Goal: Task Accomplishment & Management: Manage account settings

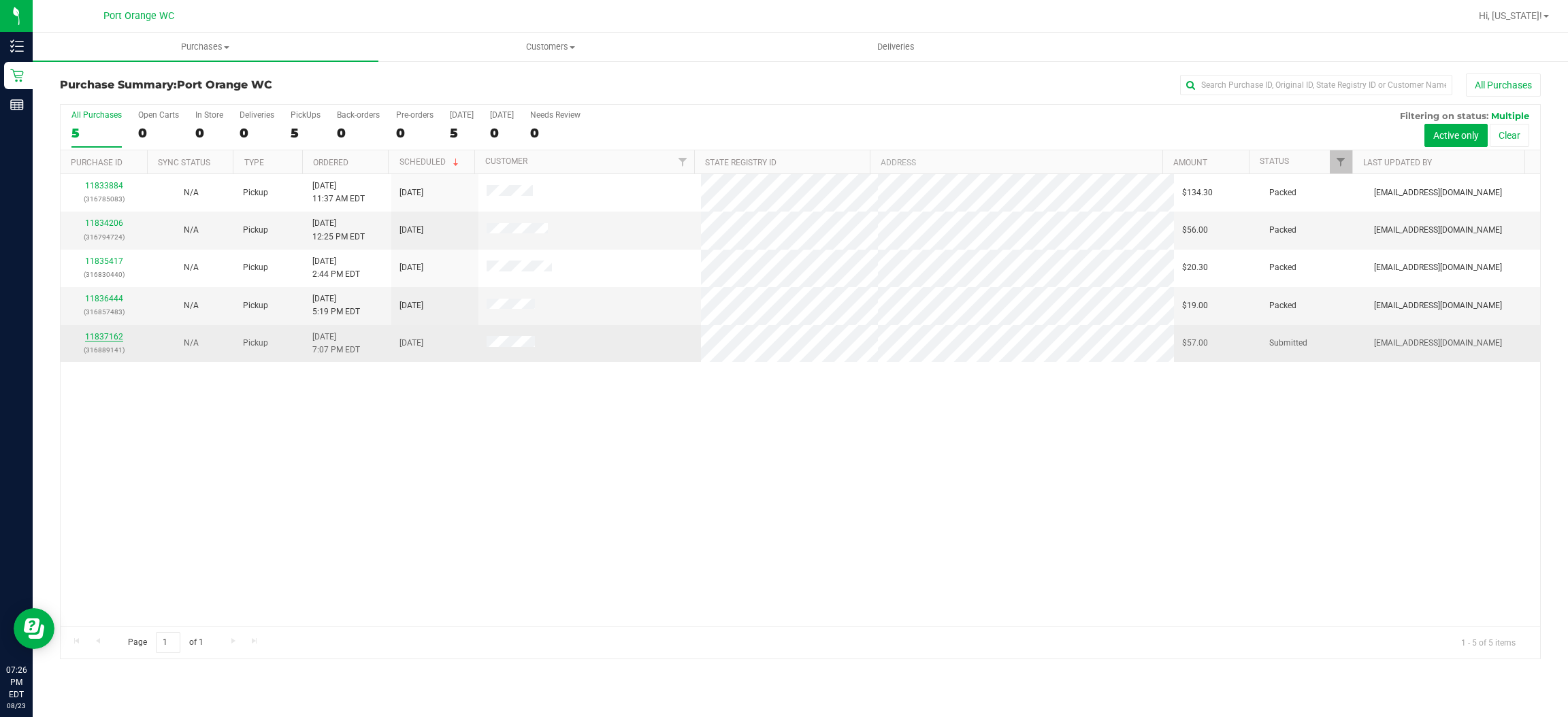
click at [100, 341] on link "11837162" at bounding box center [104, 337] width 38 height 9
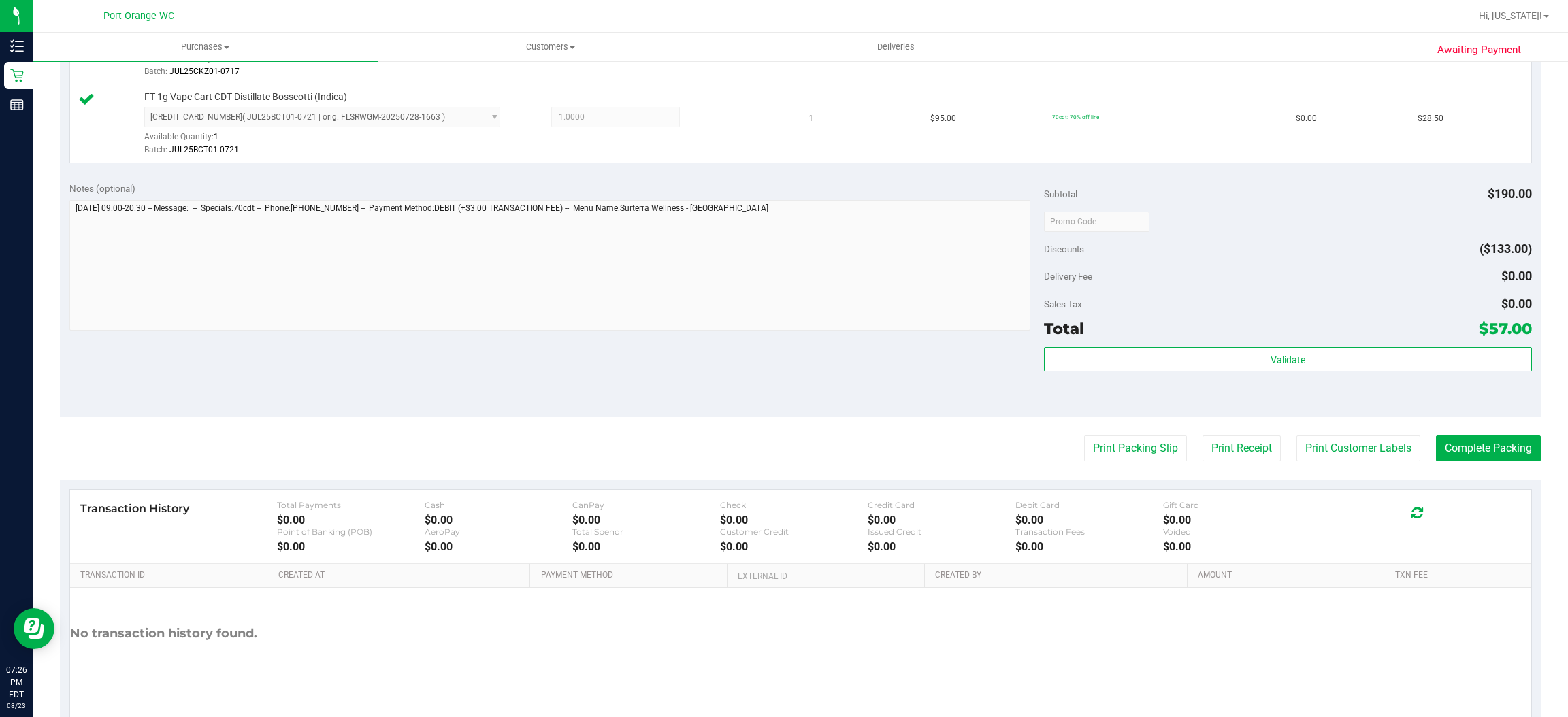
scroll to position [477, 0]
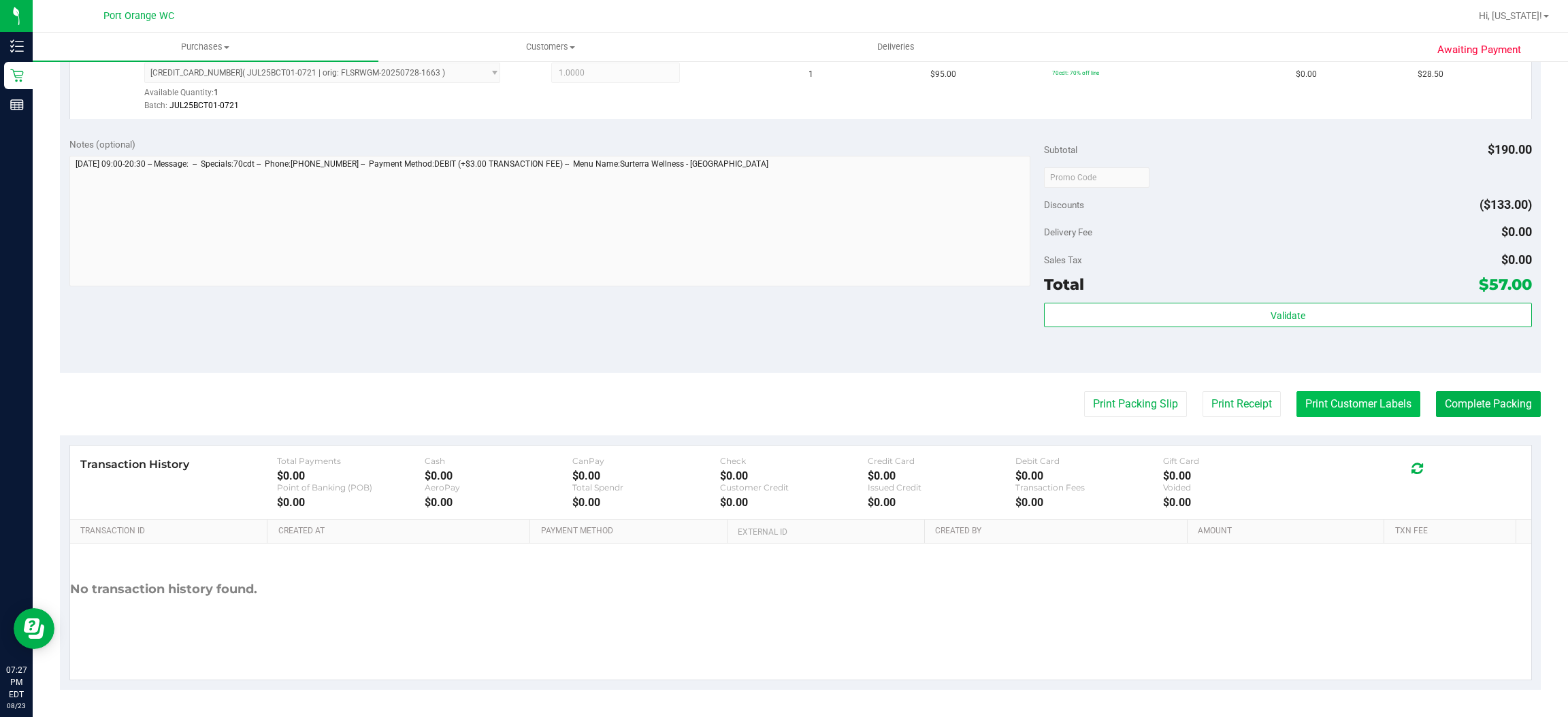
click at [1370, 401] on button "Print Customer Labels" at bounding box center [1358, 404] width 124 height 26
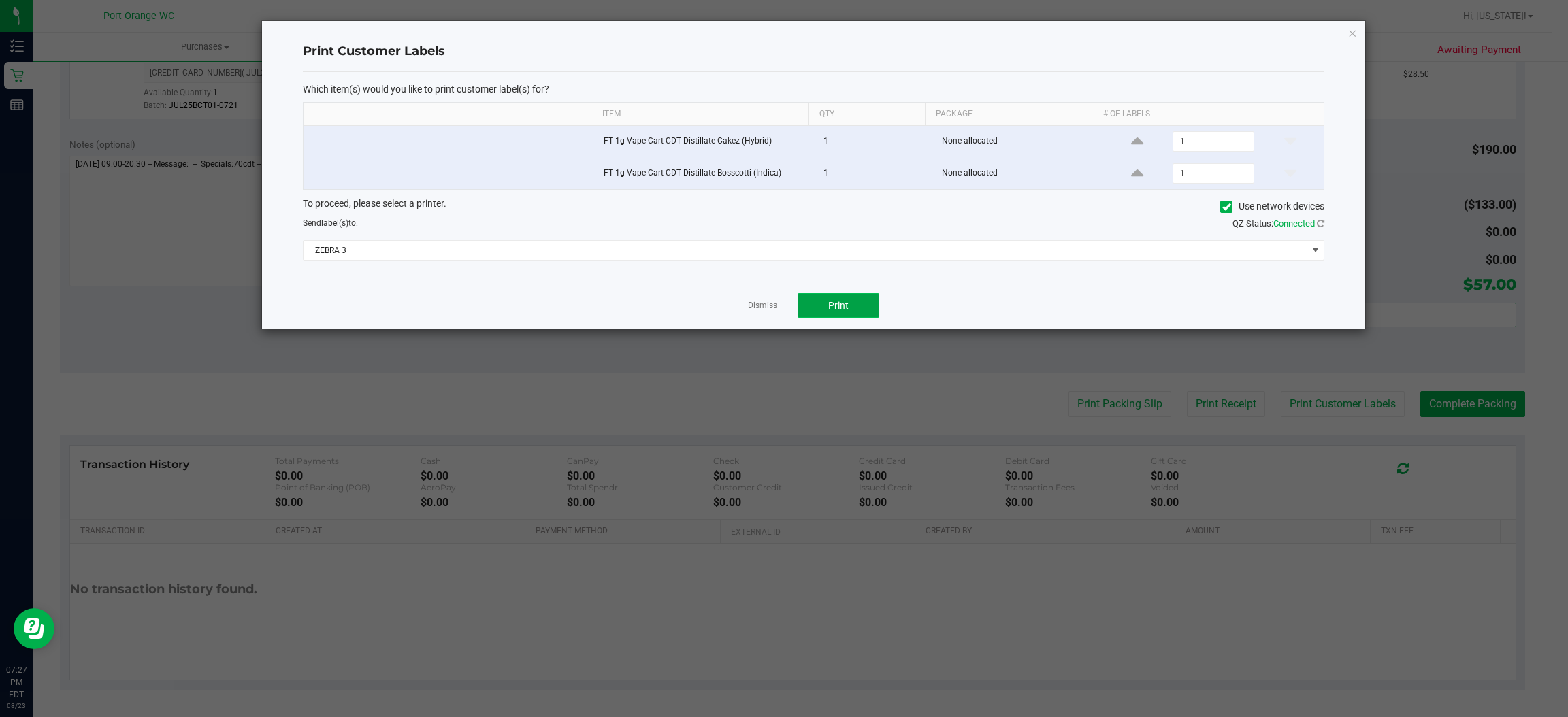
click at [842, 304] on span "Print" at bounding box center [839, 306] width 21 height 11
click at [766, 307] on link "Dismiss" at bounding box center [762, 306] width 29 height 12
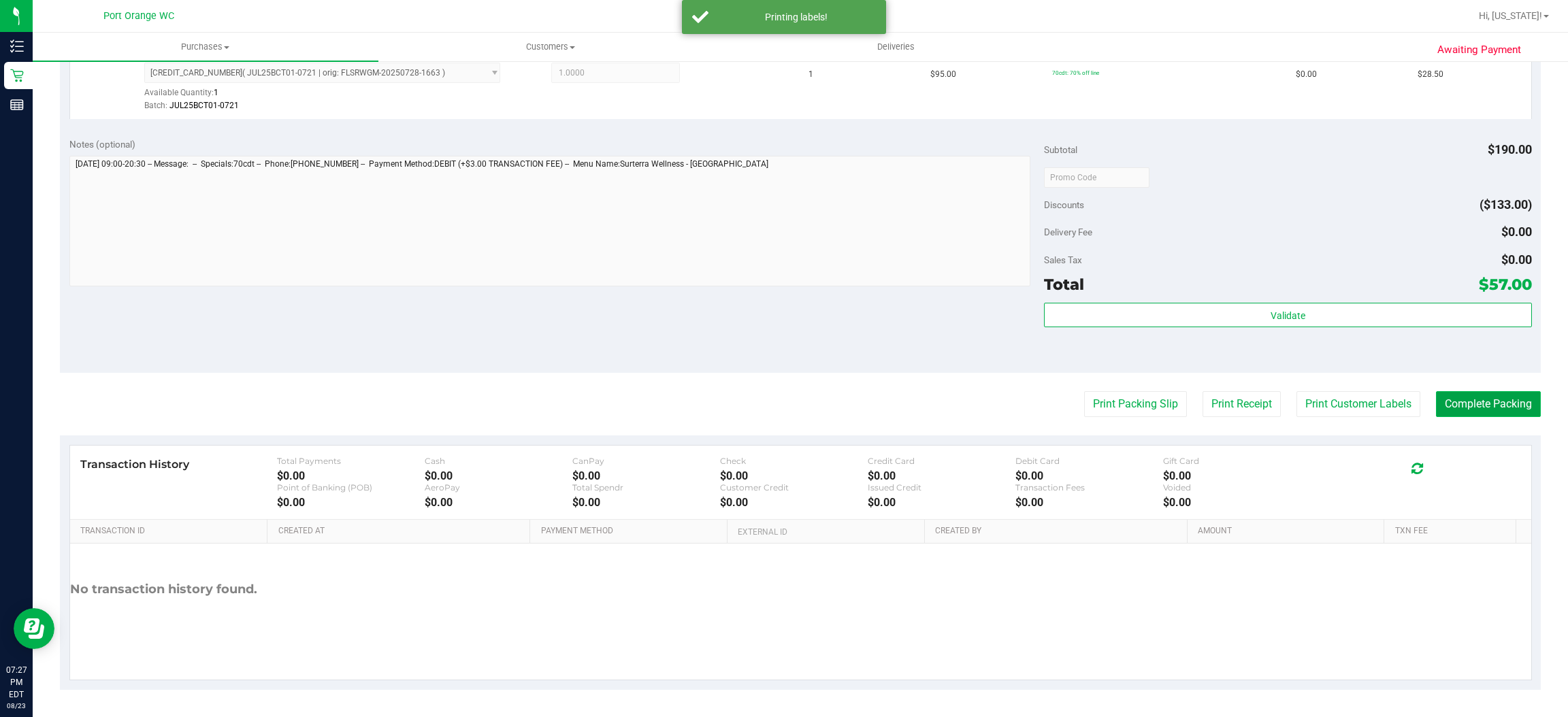
click at [1468, 408] on button "Complete Packing" at bounding box center [1488, 404] width 105 height 26
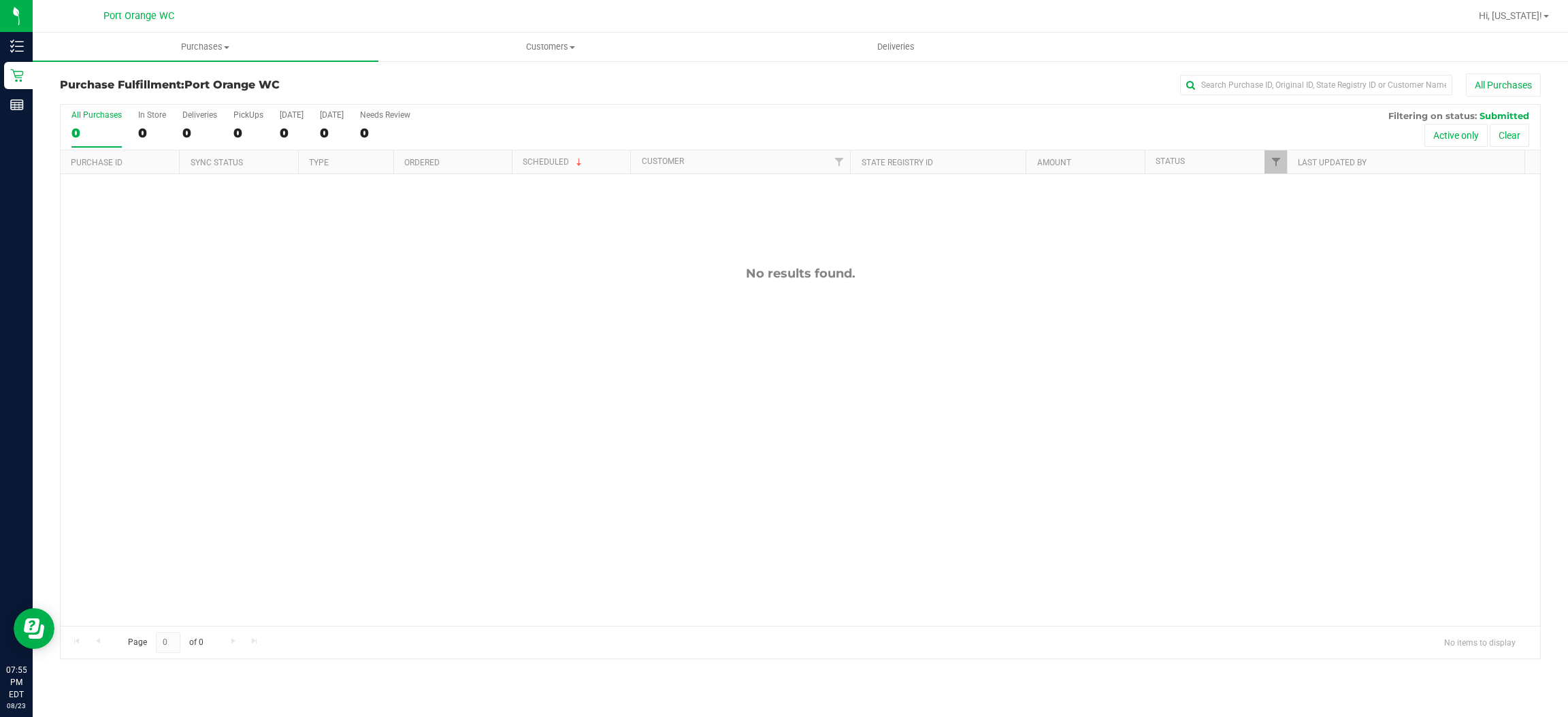
click at [1261, 477] on div "No results found." at bounding box center [801, 446] width 1479 height 544
click at [1251, 293] on div "No results found." at bounding box center [801, 446] width 1479 height 544
click at [212, 47] on span "Purchases" at bounding box center [205, 47] width 345 height 12
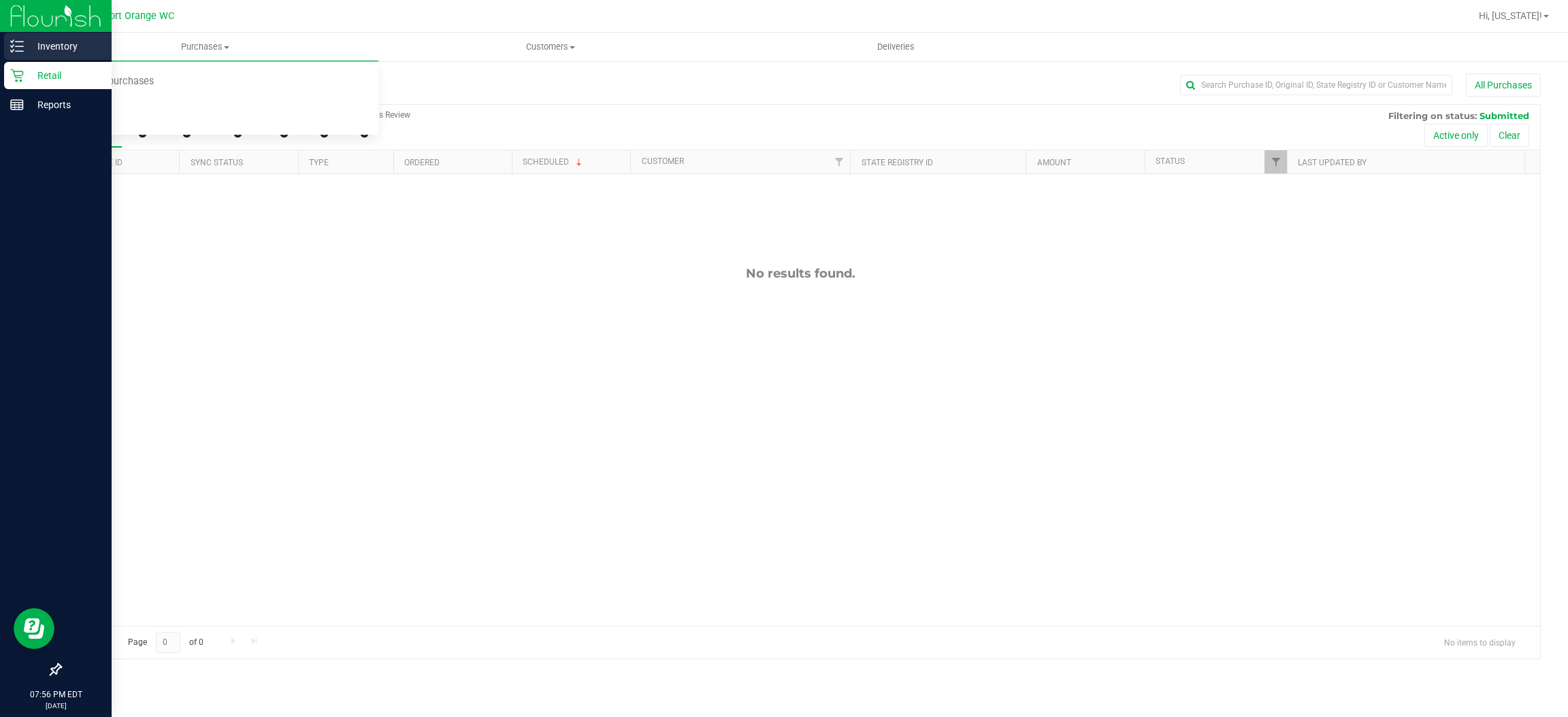
click at [42, 38] on p "Inventory" at bounding box center [64, 46] width 81 height 17
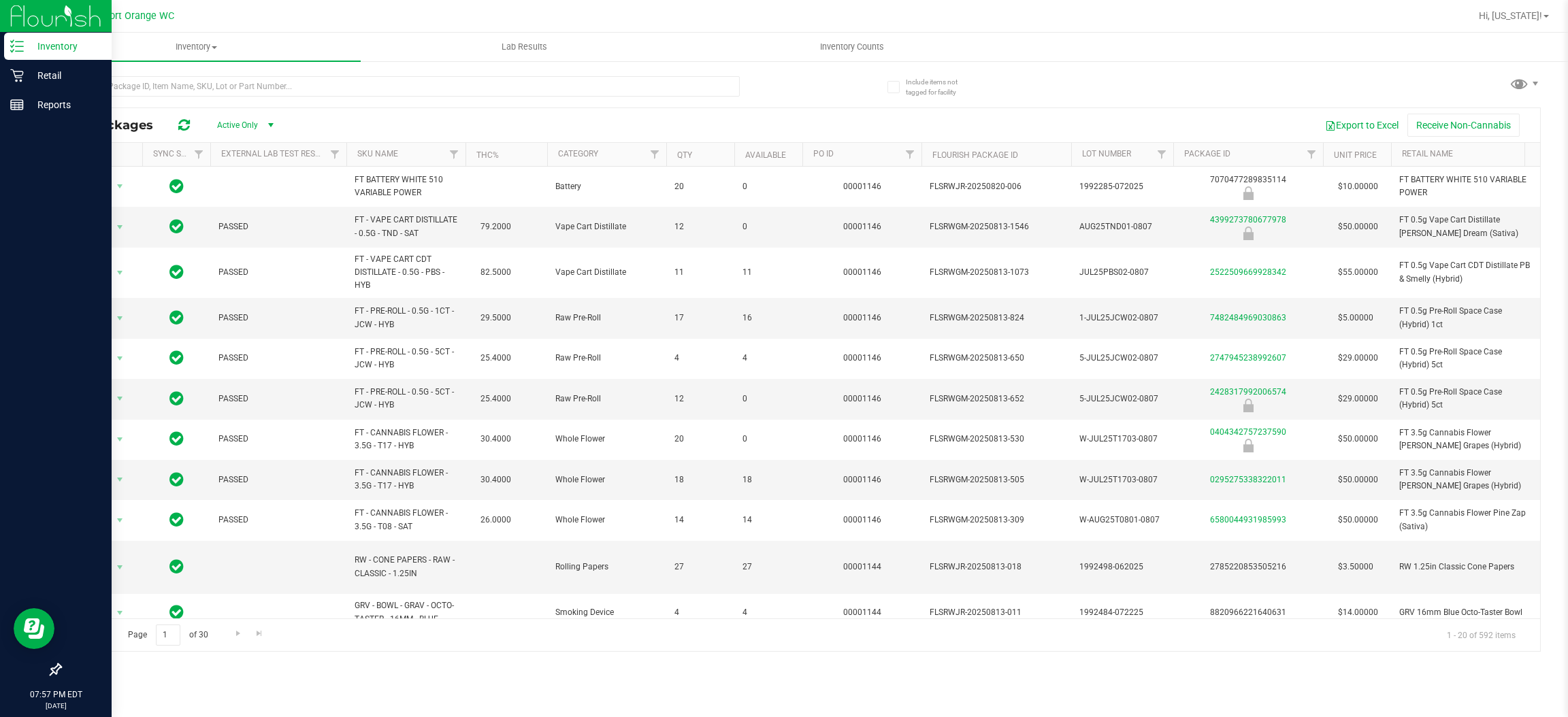
click at [736, 650] on div "Page 1 of 30 1 - 20 of 592 items" at bounding box center [801, 635] width 1479 height 32
click at [223, 81] on input "text" at bounding box center [400, 86] width 680 height 21
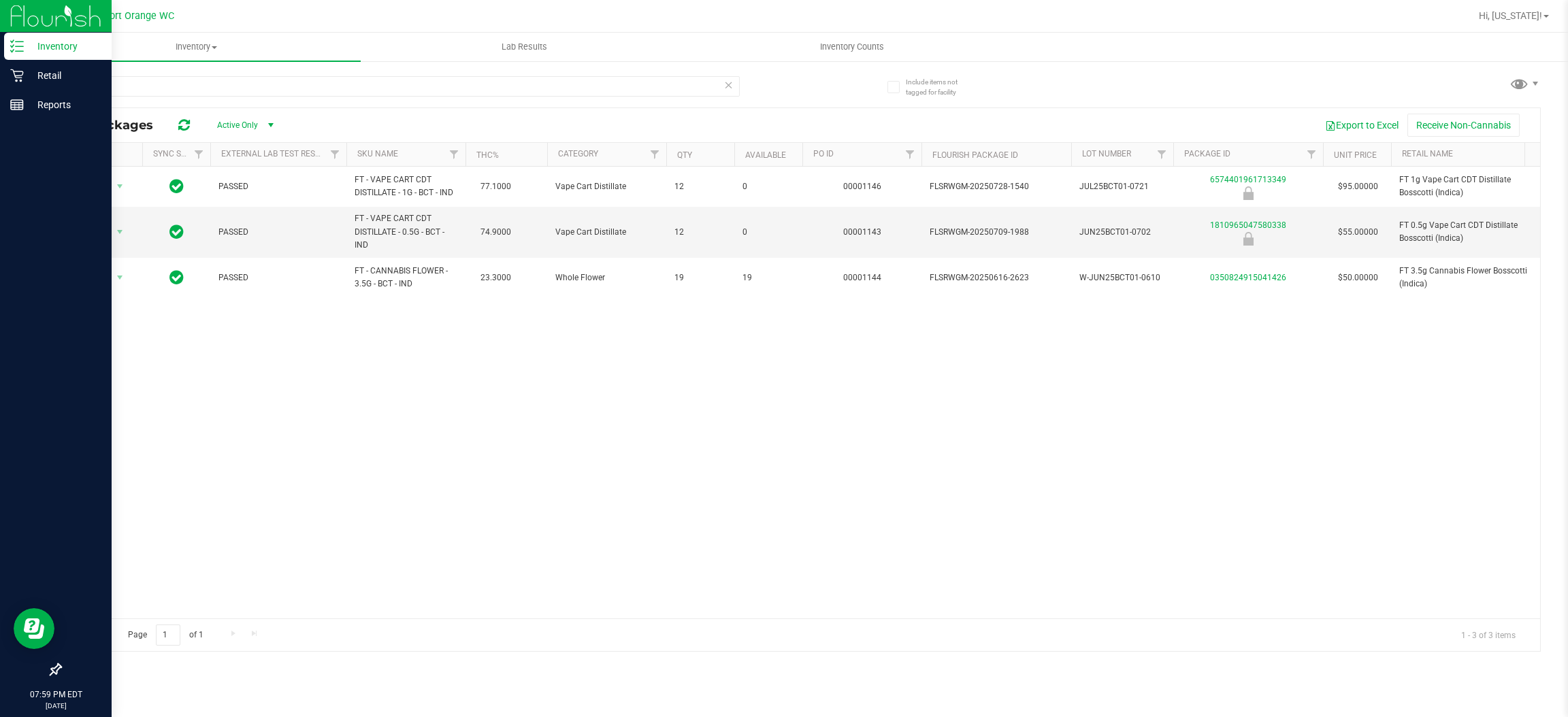
click at [1446, 527] on div "Action Action Global inventory Package audit log Print package label Print prod…" at bounding box center [801, 393] width 1479 height 452
click at [839, 430] on div "Action Action Global inventory Package audit log Print package label Print prod…" at bounding box center [801, 393] width 1479 height 452
click at [156, 83] on input "bct" at bounding box center [400, 86] width 680 height 21
type input "sjy"
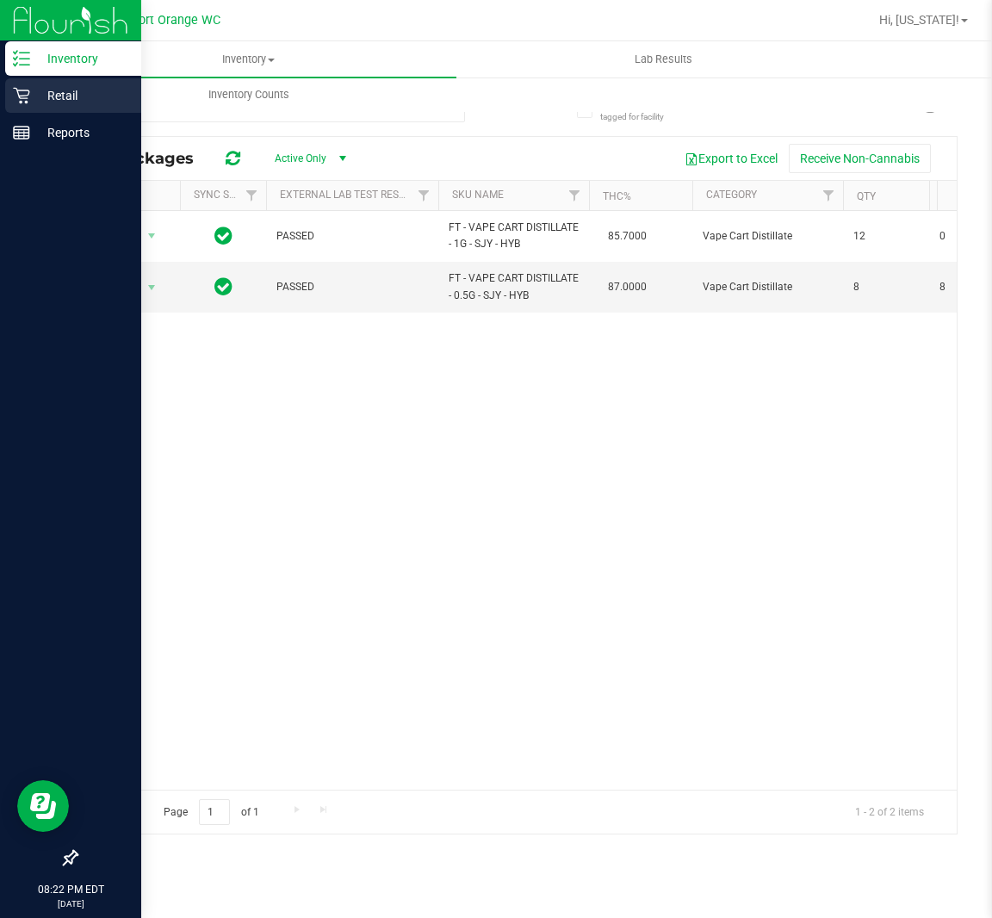
click at [35, 102] on p "Retail" at bounding box center [81, 95] width 103 height 21
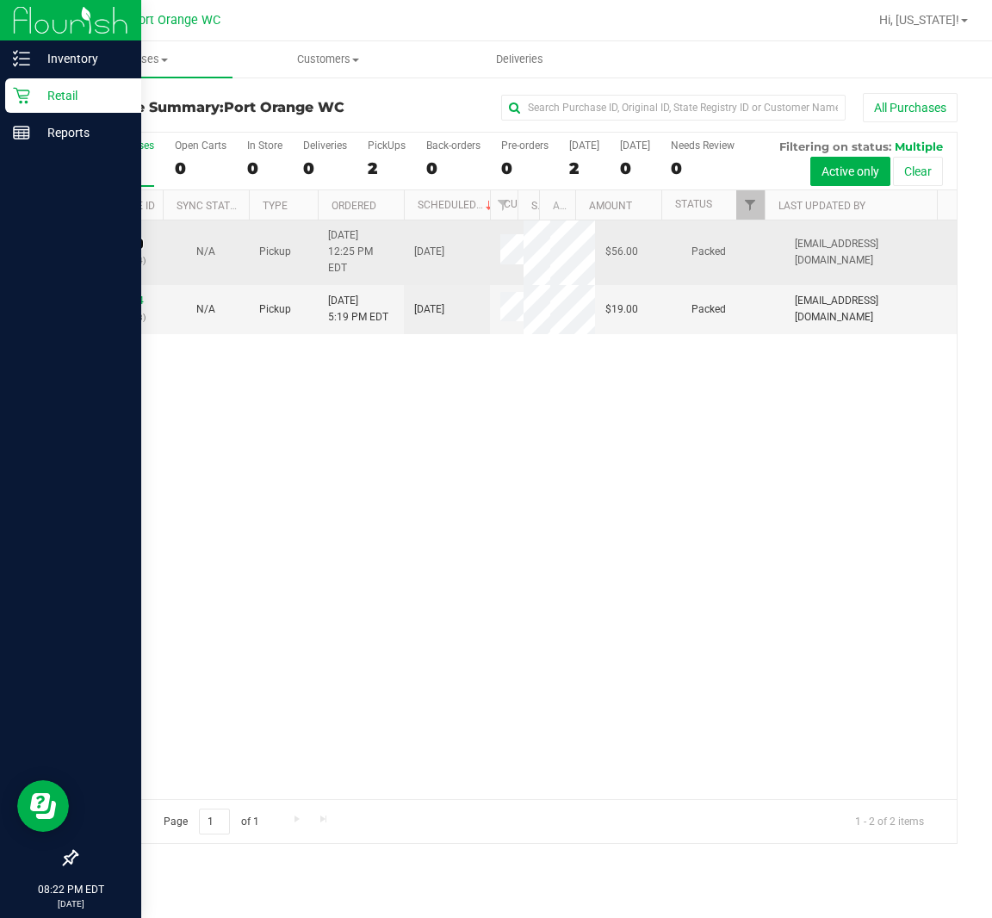
click at [139, 250] on link "11834206" at bounding box center [120, 244] width 48 height 12
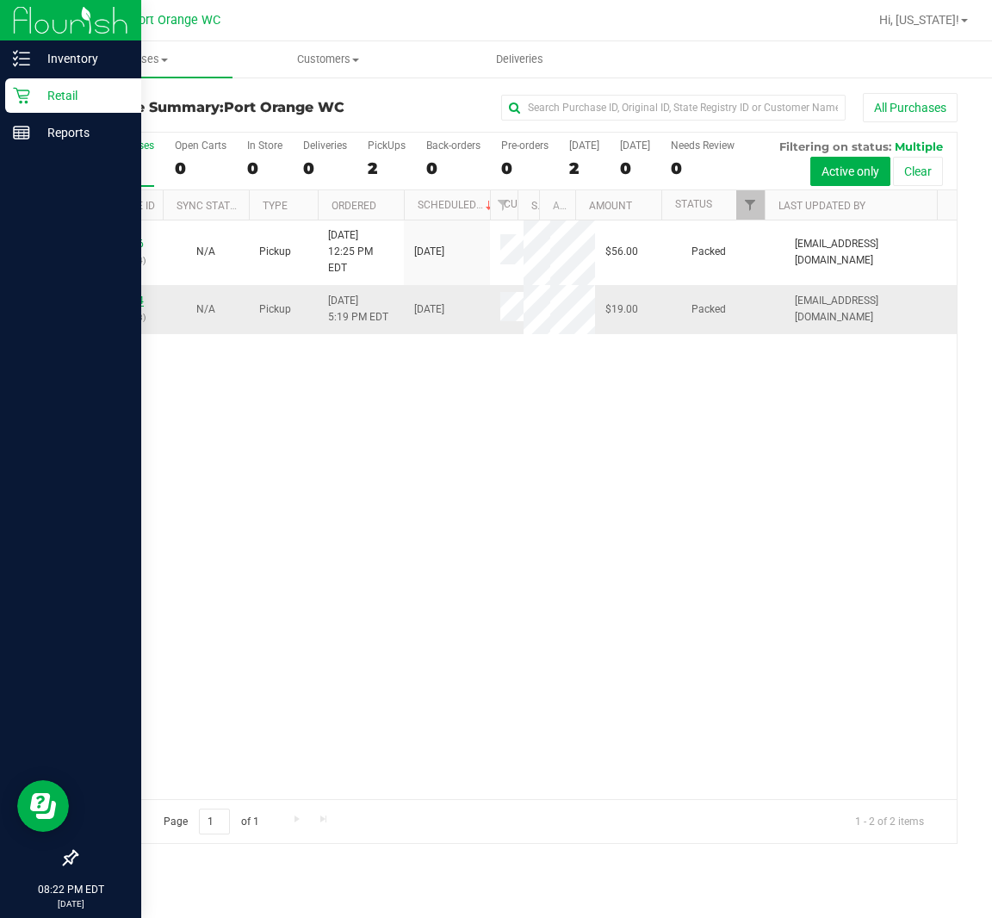
click at [110, 307] on link "11836444" at bounding box center [120, 300] width 48 height 12
click at [32, 66] on p "Inventory" at bounding box center [81, 58] width 103 height 21
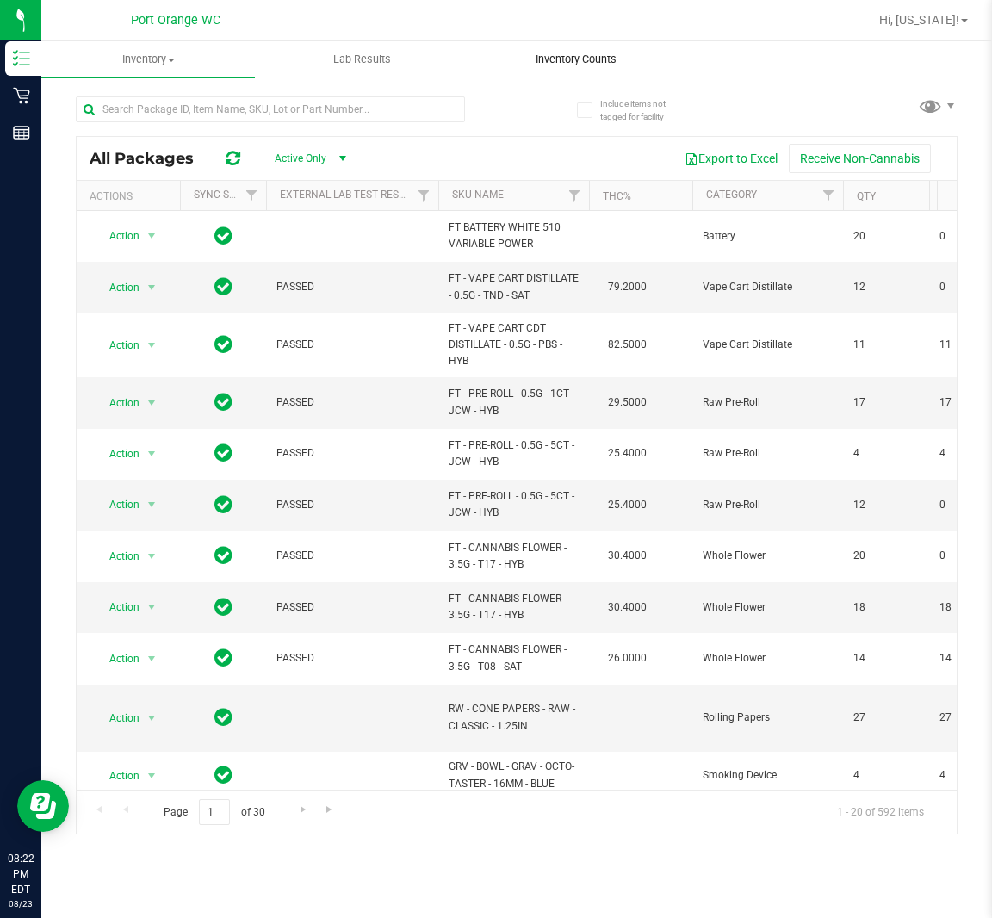
click at [536, 62] on span "Inventory Counts" at bounding box center [575, 59] width 127 height 15
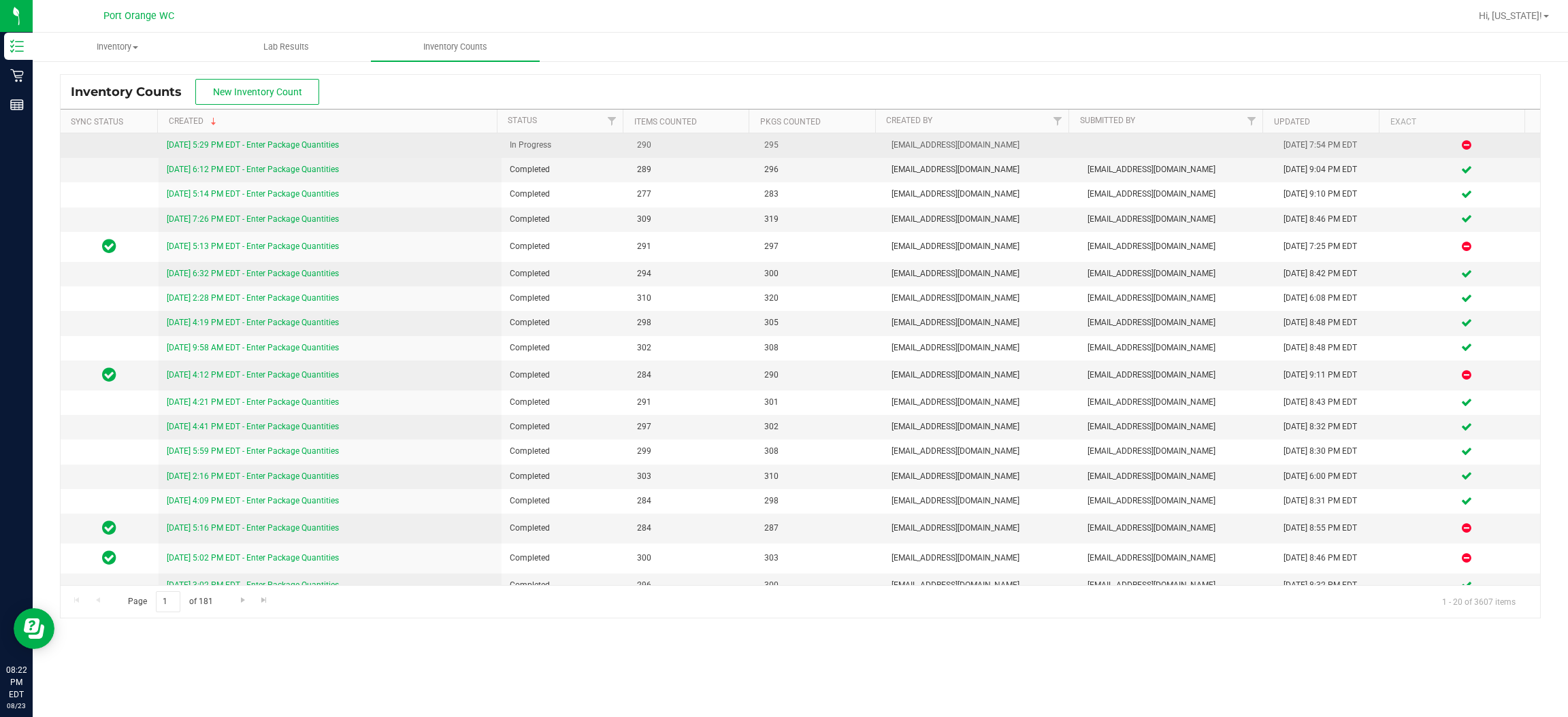
click at [333, 149] on link "[DATE] 5:29 PM EDT - Enter Package Quantities" at bounding box center [253, 145] width 172 height 9
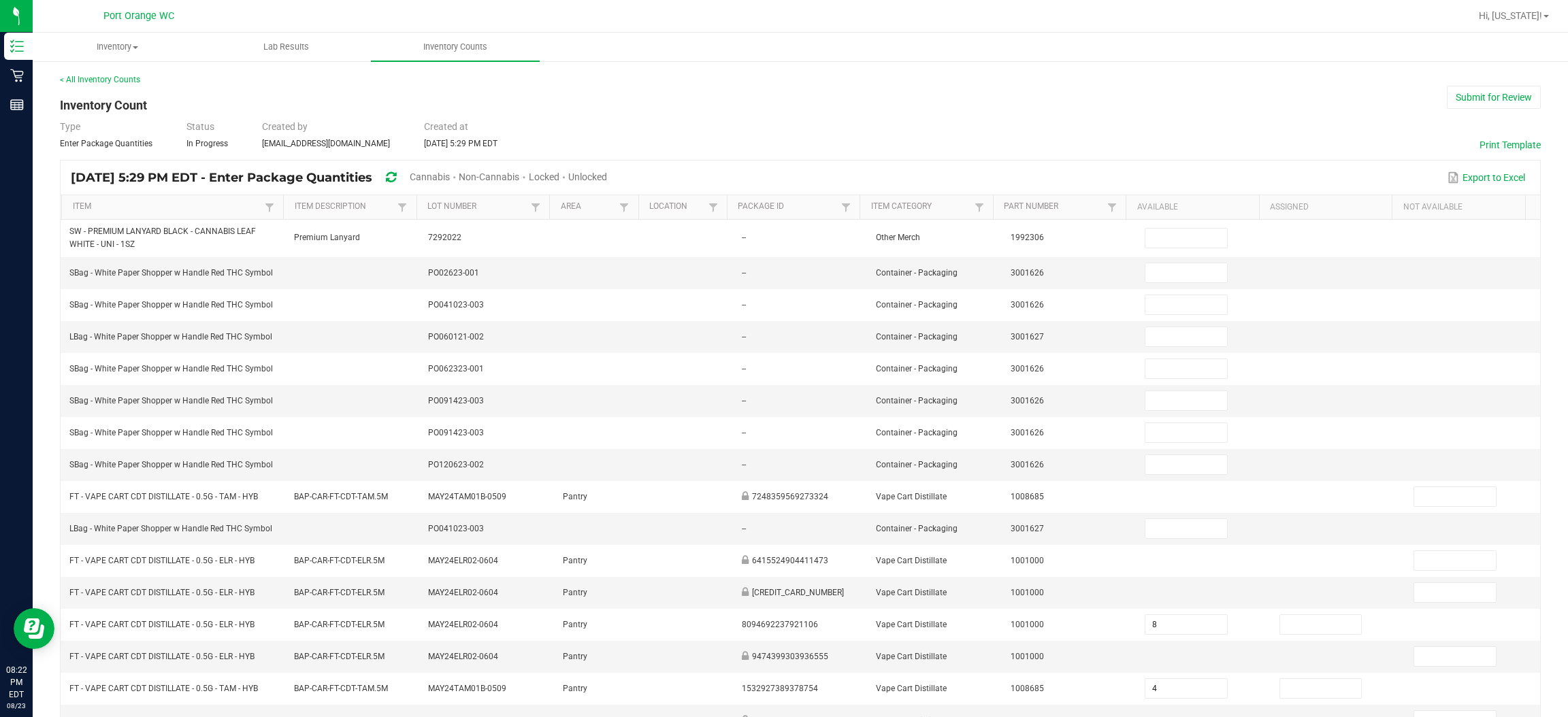
click at [450, 179] on span "Cannabis" at bounding box center [429, 177] width 40 height 11
type input "8"
type input "4"
type input "2"
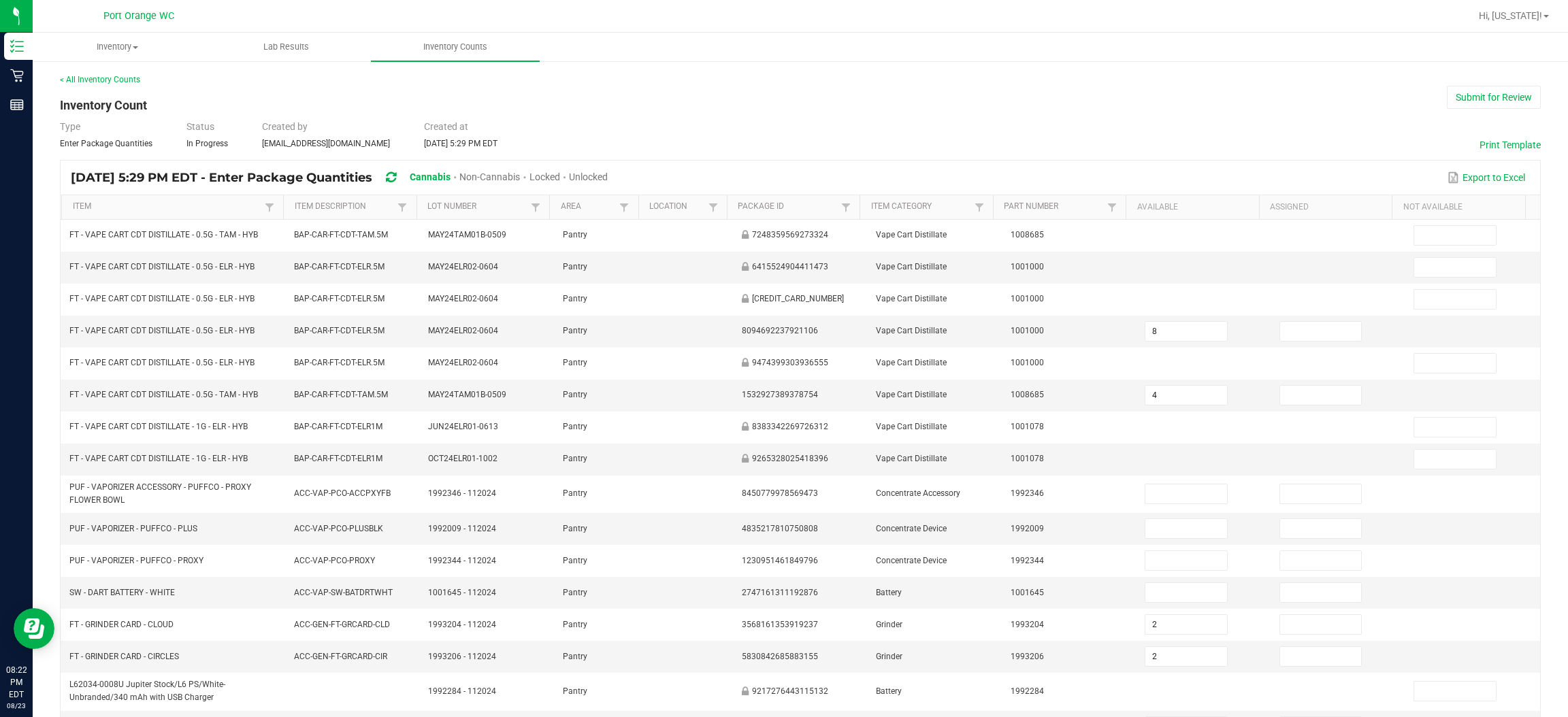
click at [608, 179] on span "Unlocked" at bounding box center [588, 177] width 39 height 11
type input "6"
type input "12"
type input "8"
type input "2"
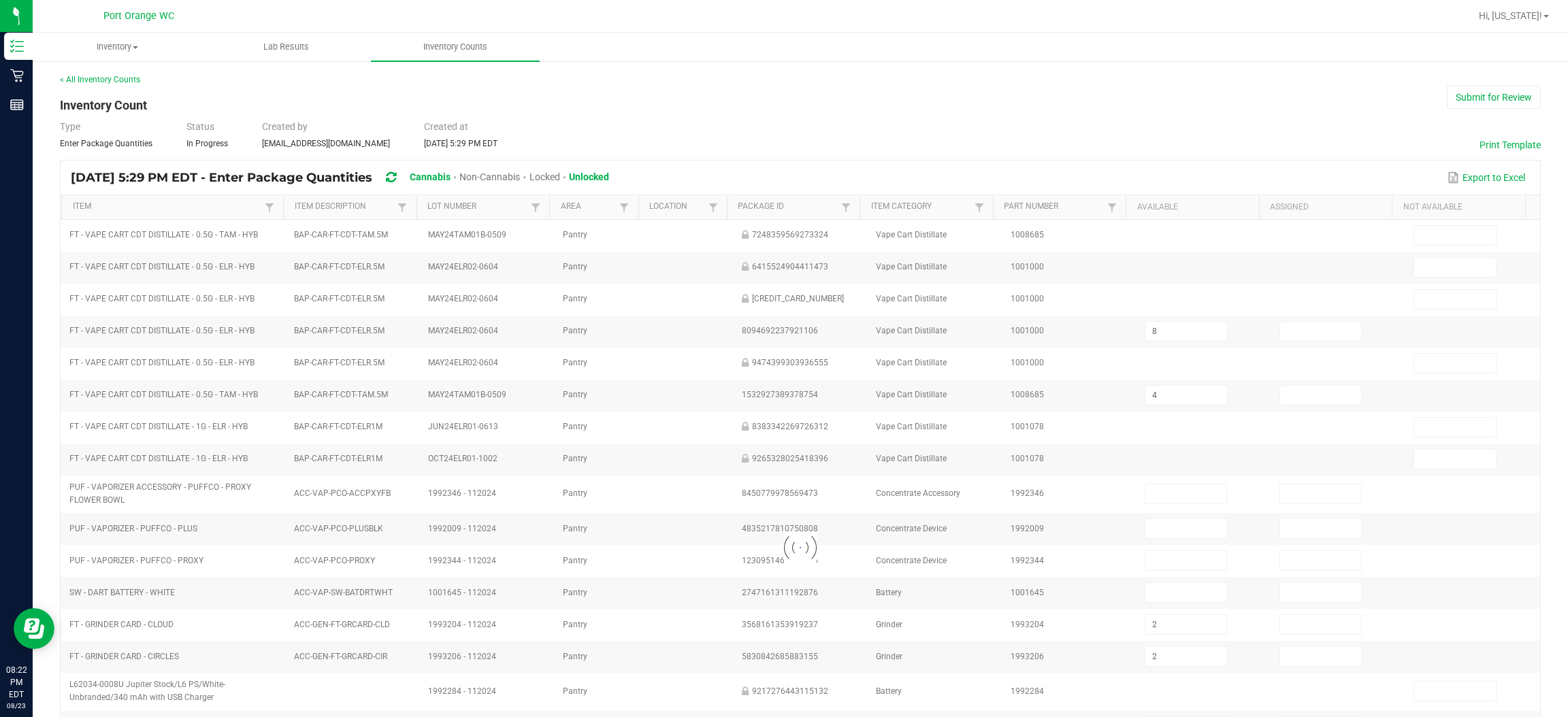
type input "23"
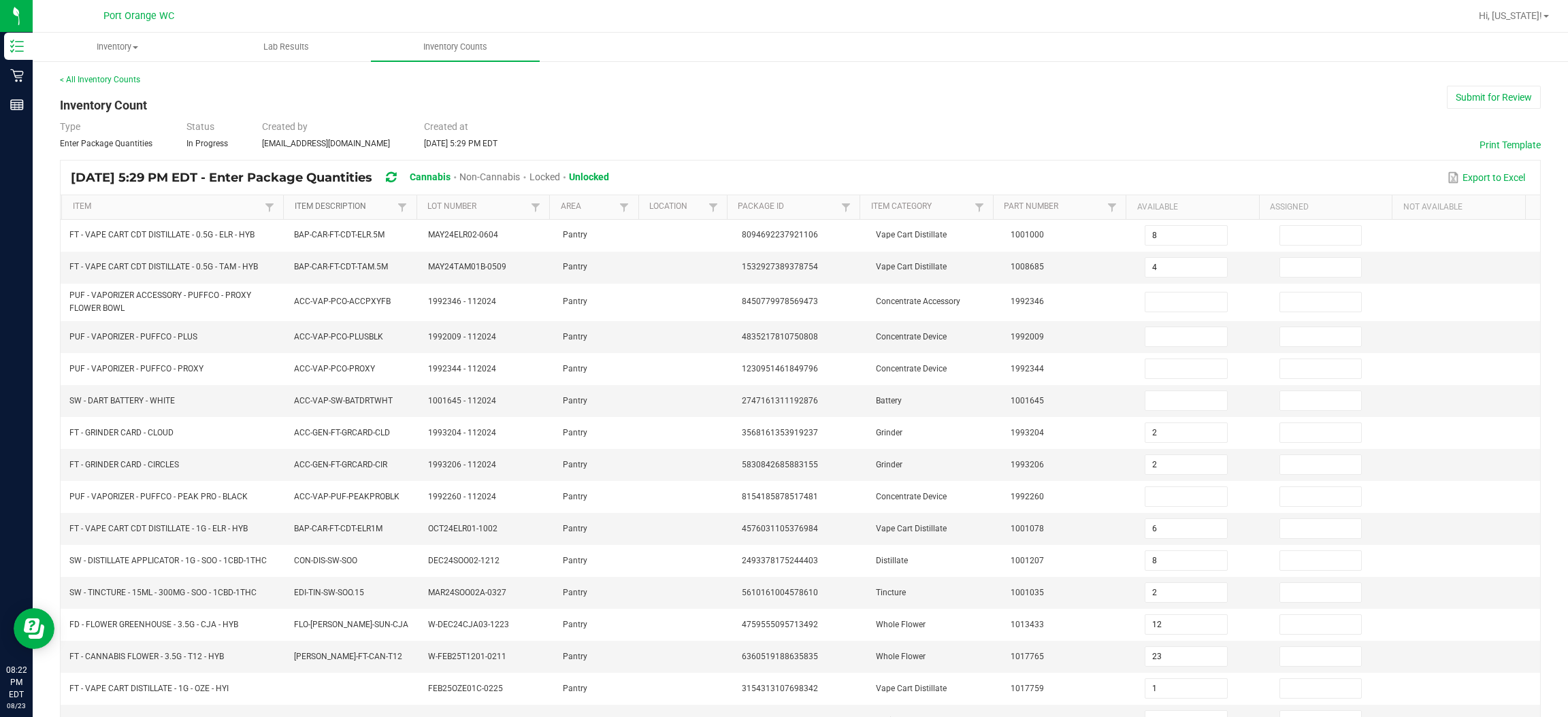
click at [357, 202] on link "Item Description" at bounding box center [345, 207] width 100 height 11
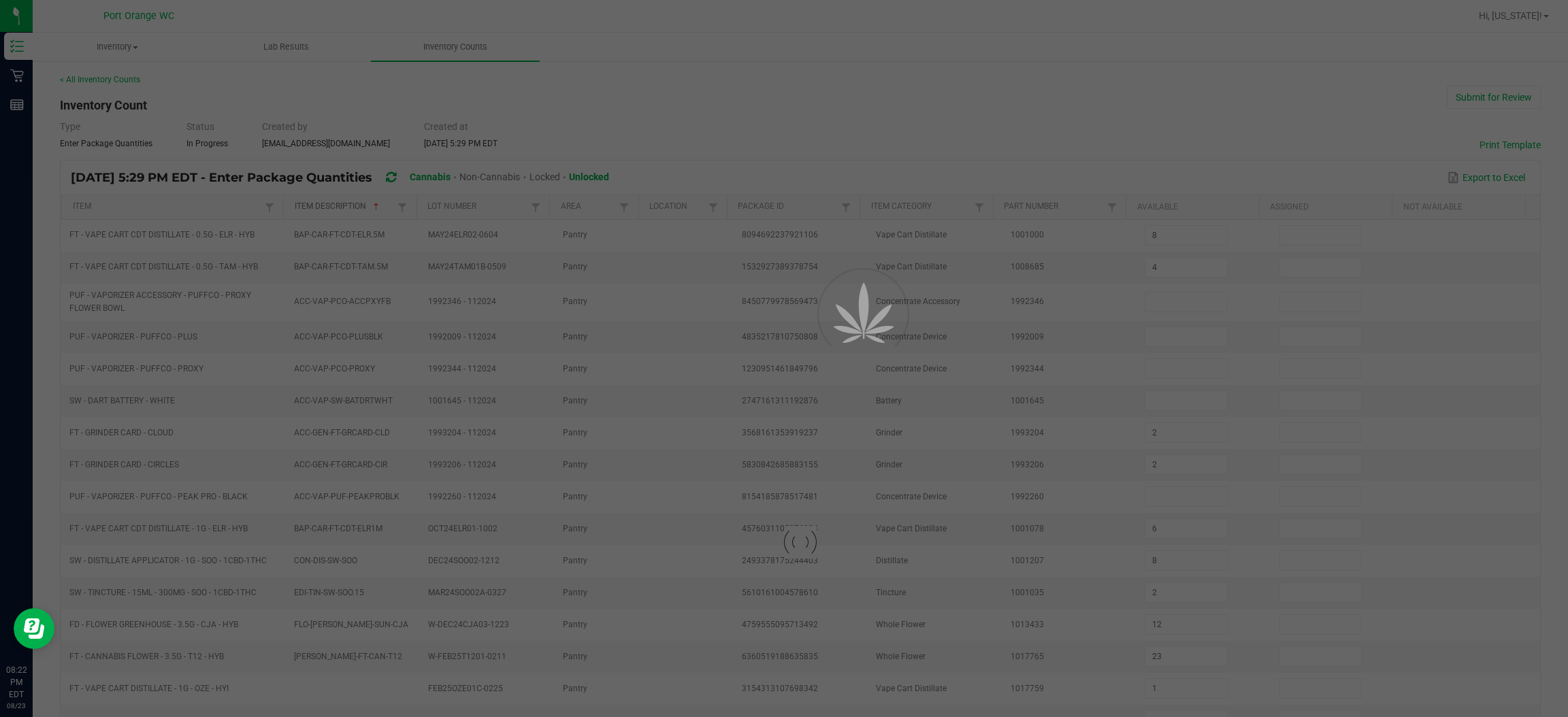
type input "36"
type input "1"
type input "2"
type input "4"
type input "1"
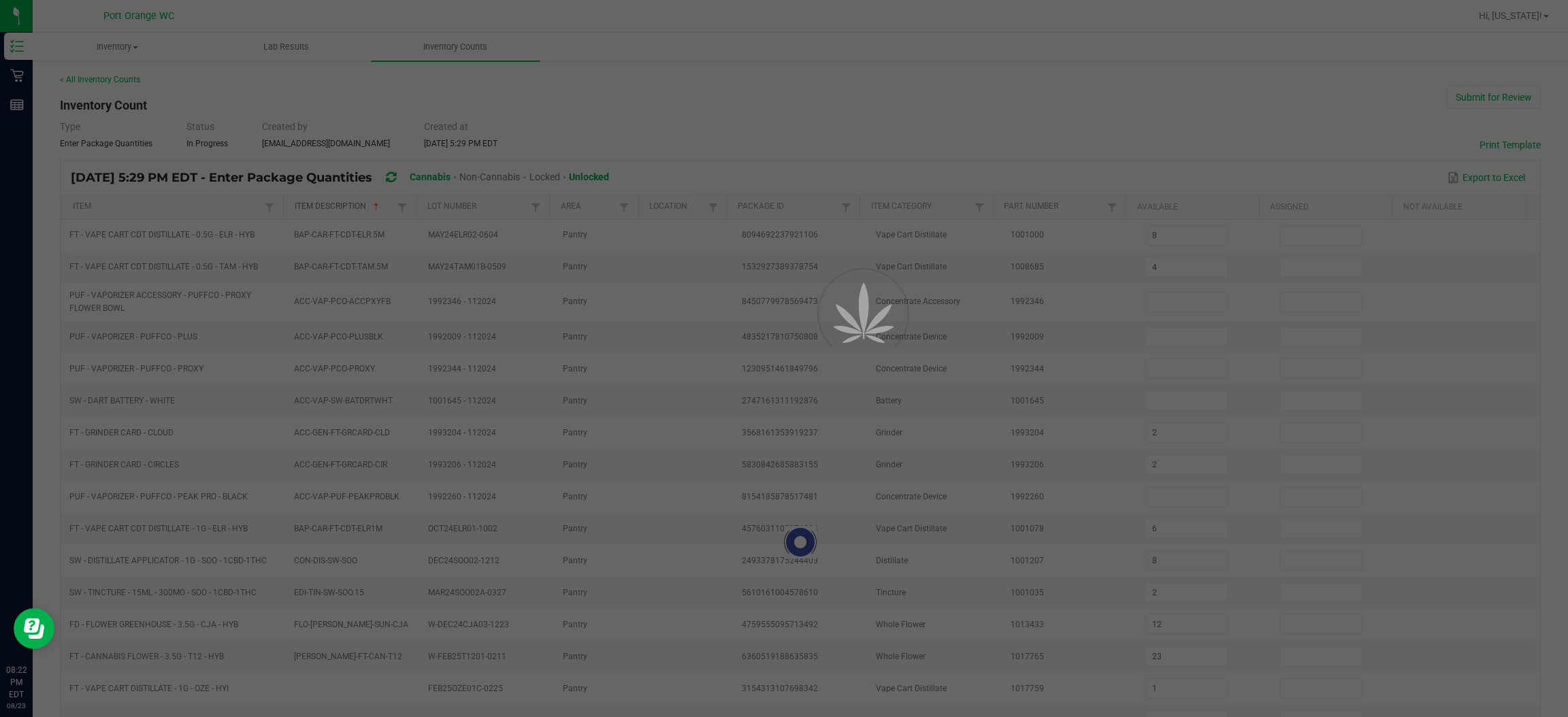
type input "5"
type input "36"
type input "2"
type input "1"
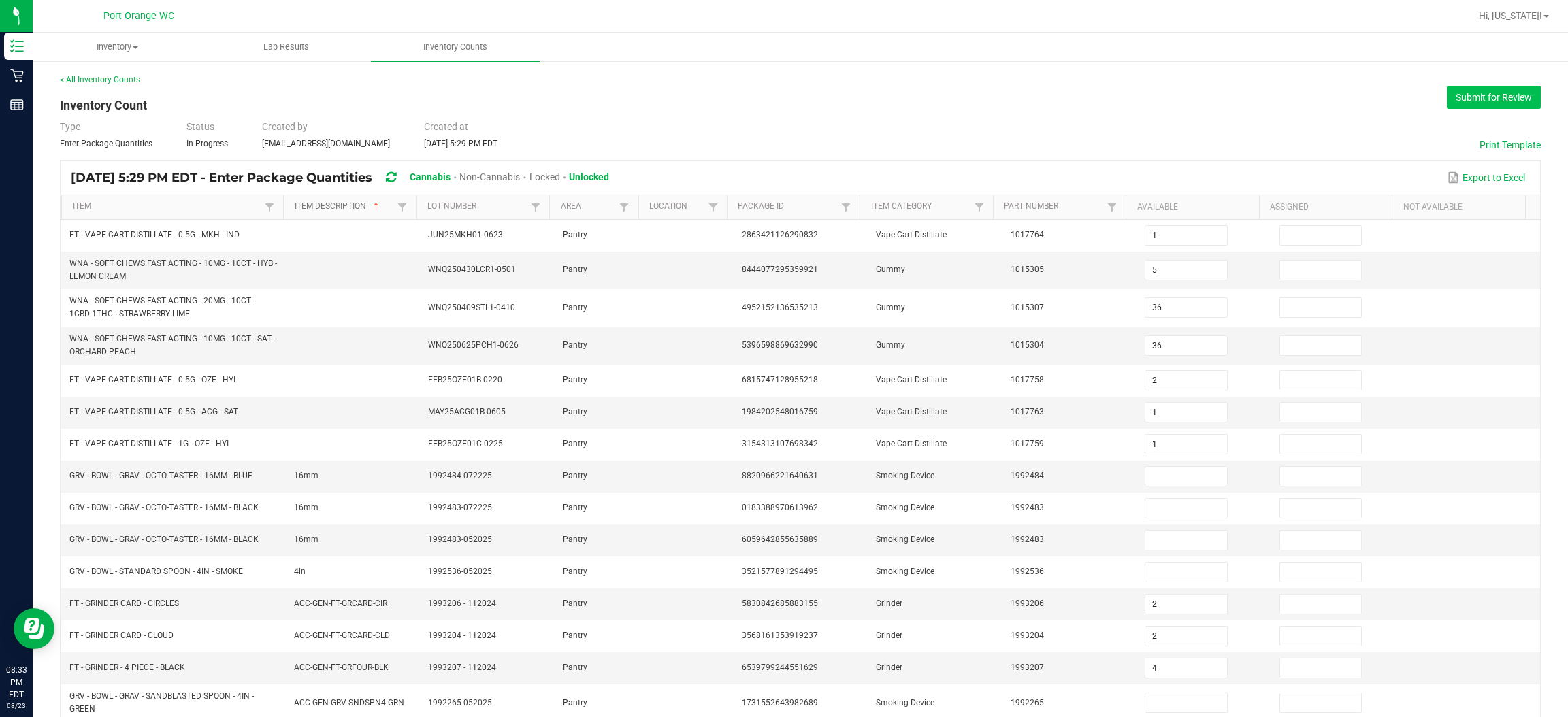
click at [1491, 96] on button "Submit for Review" at bounding box center [1493, 96] width 94 height 23
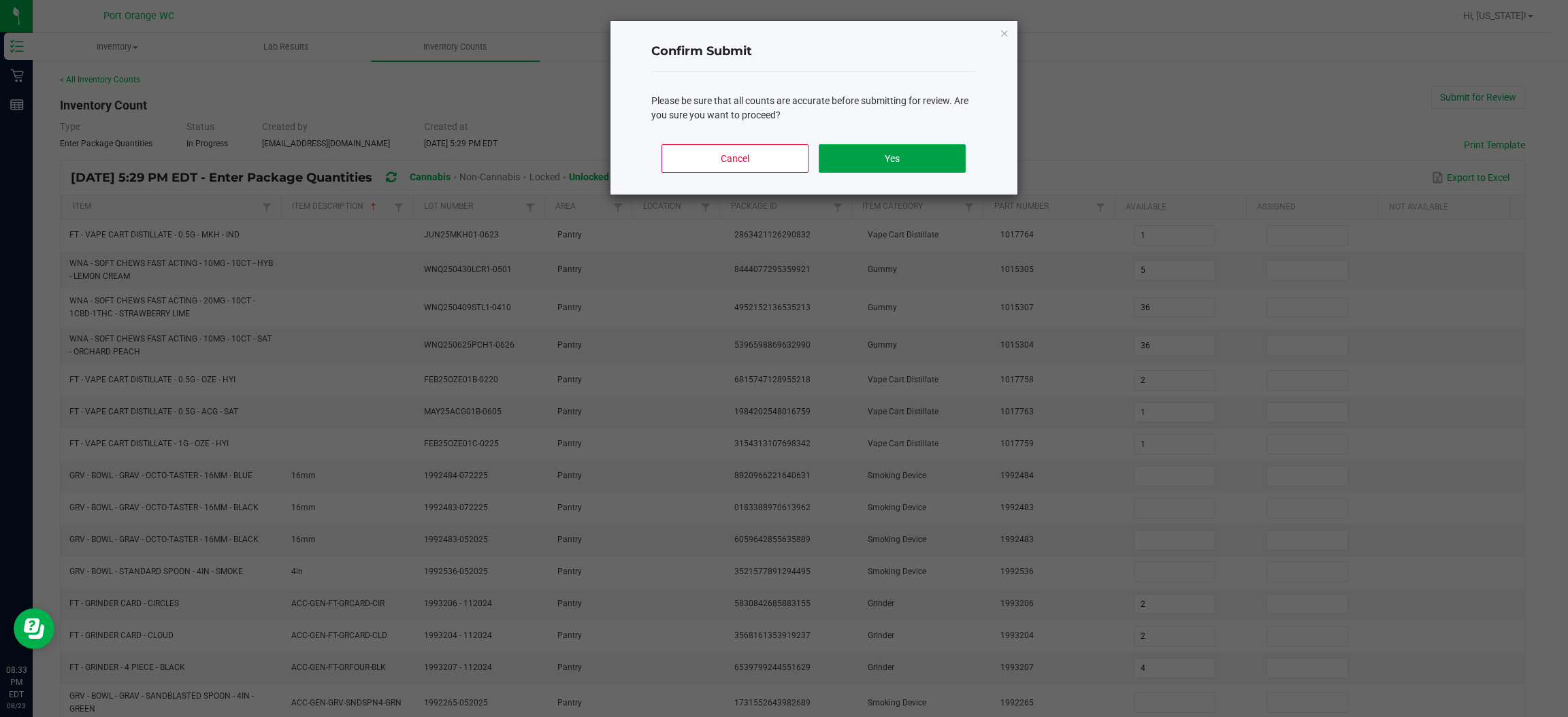
click at [929, 163] on button "Yes" at bounding box center [891, 159] width 146 height 28
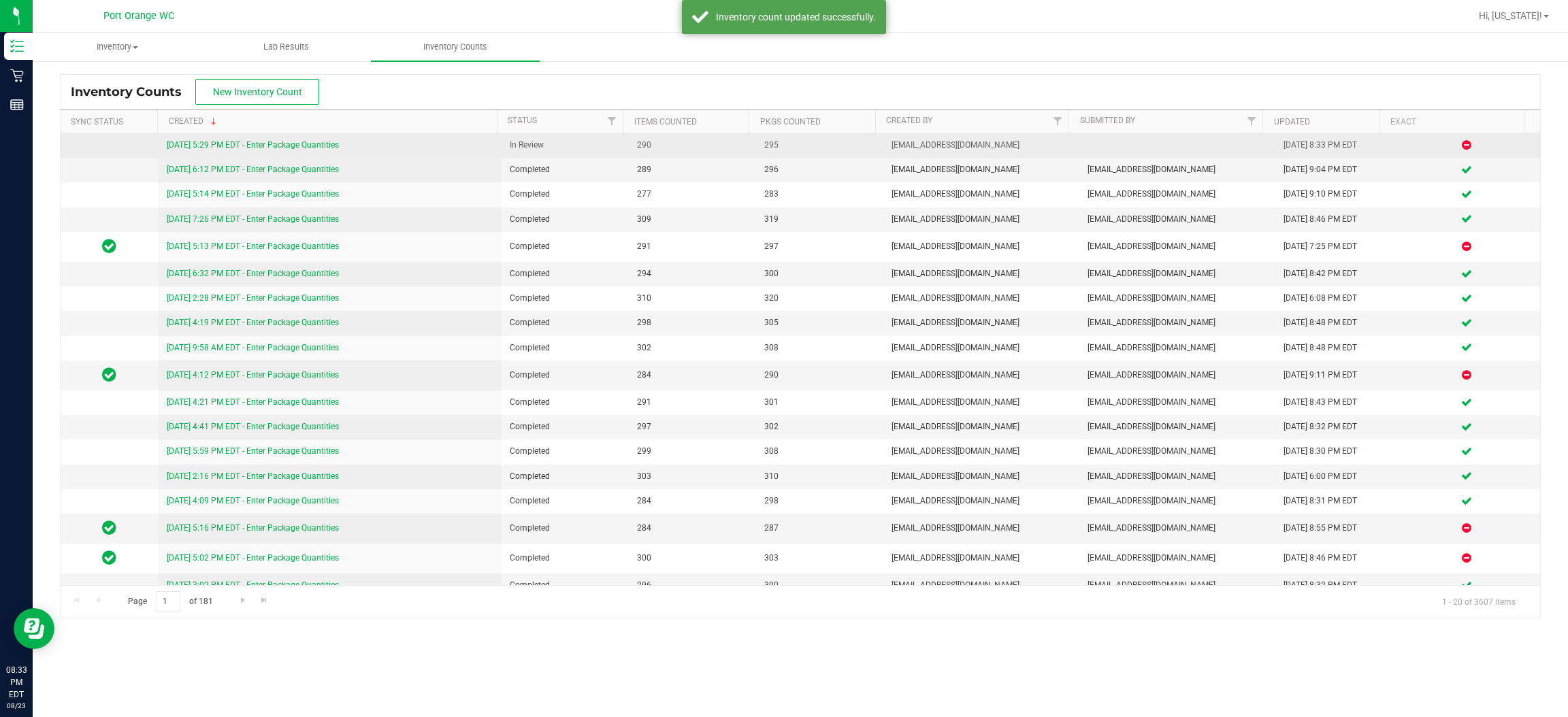
click at [306, 145] on link "[DATE] 5:29 PM EDT - Enter Package Quantities" at bounding box center [253, 145] width 172 height 9
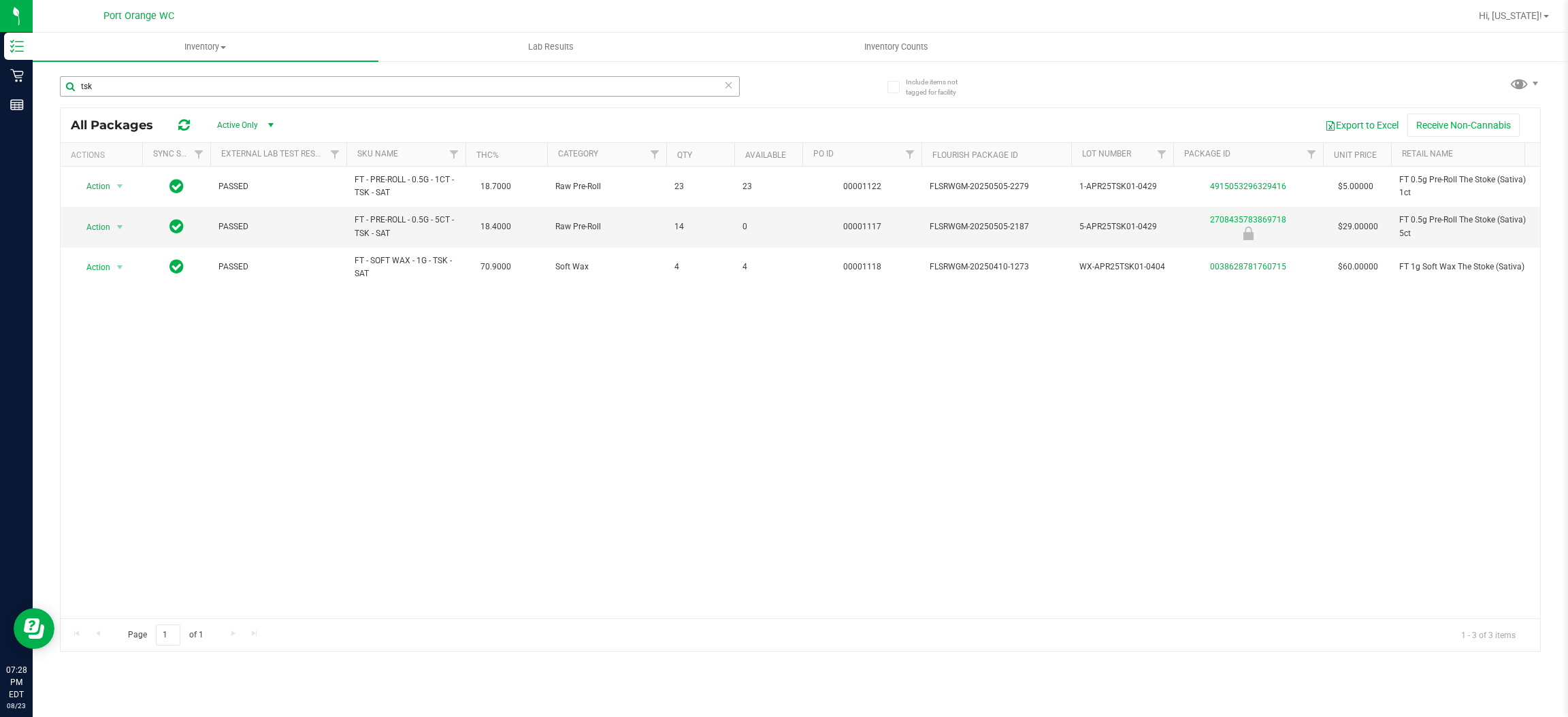
click at [124, 84] on input "tsk" at bounding box center [400, 86] width 680 height 21
click at [124, 83] on input "tsk" at bounding box center [400, 86] width 680 height 21
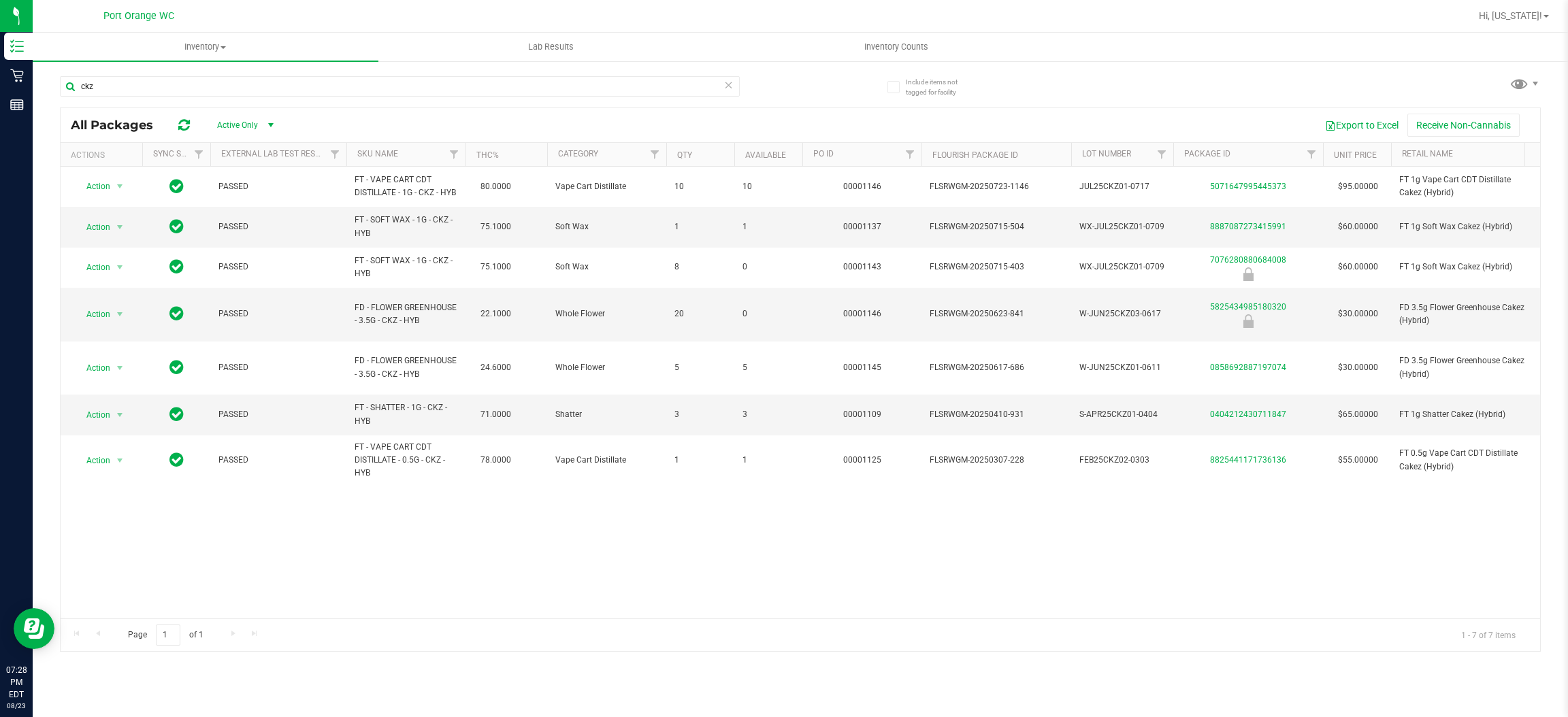
click at [518, 600] on div "Action Action Global inventory Package audit log Print package label Print prod…" at bounding box center [801, 393] width 1479 height 452
click at [601, 602] on div "Action Action Global inventory Package audit log Print package label Print prod…" at bounding box center [801, 393] width 1479 height 452
click at [308, 88] on input "ckz" at bounding box center [400, 86] width 680 height 21
click at [310, 85] on input "ckz" at bounding box center [400, 86] width 680 height 21
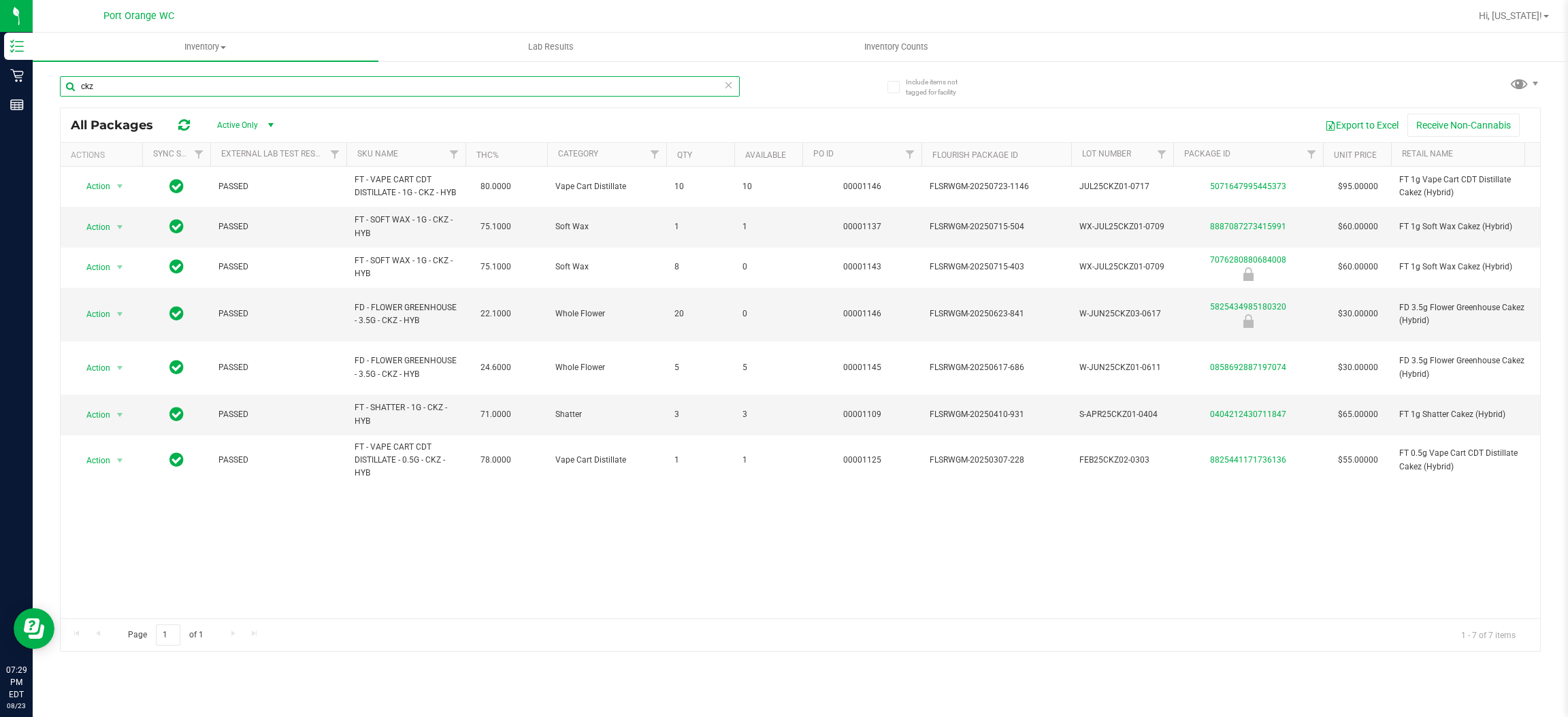
click at [310, 85] on input "ckz" at bounding box center [400, 86] width 680 height 21
click at [310, 85] on input "ckz" at bounding box center [400, 86] width 680 height 21
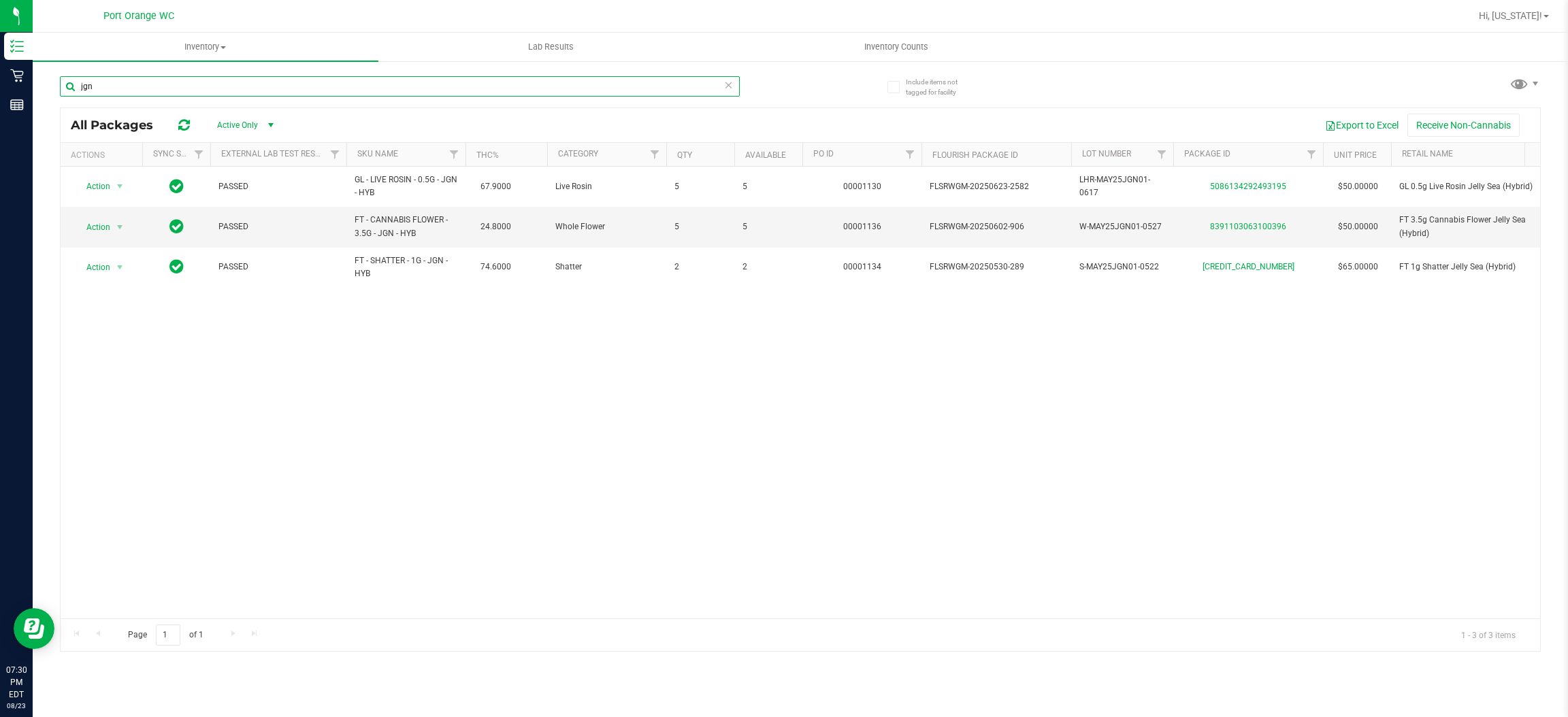
click at [268, 81] on input "jgn" at bounding box center [400, 86] width 680 height 21
type input "sjy"
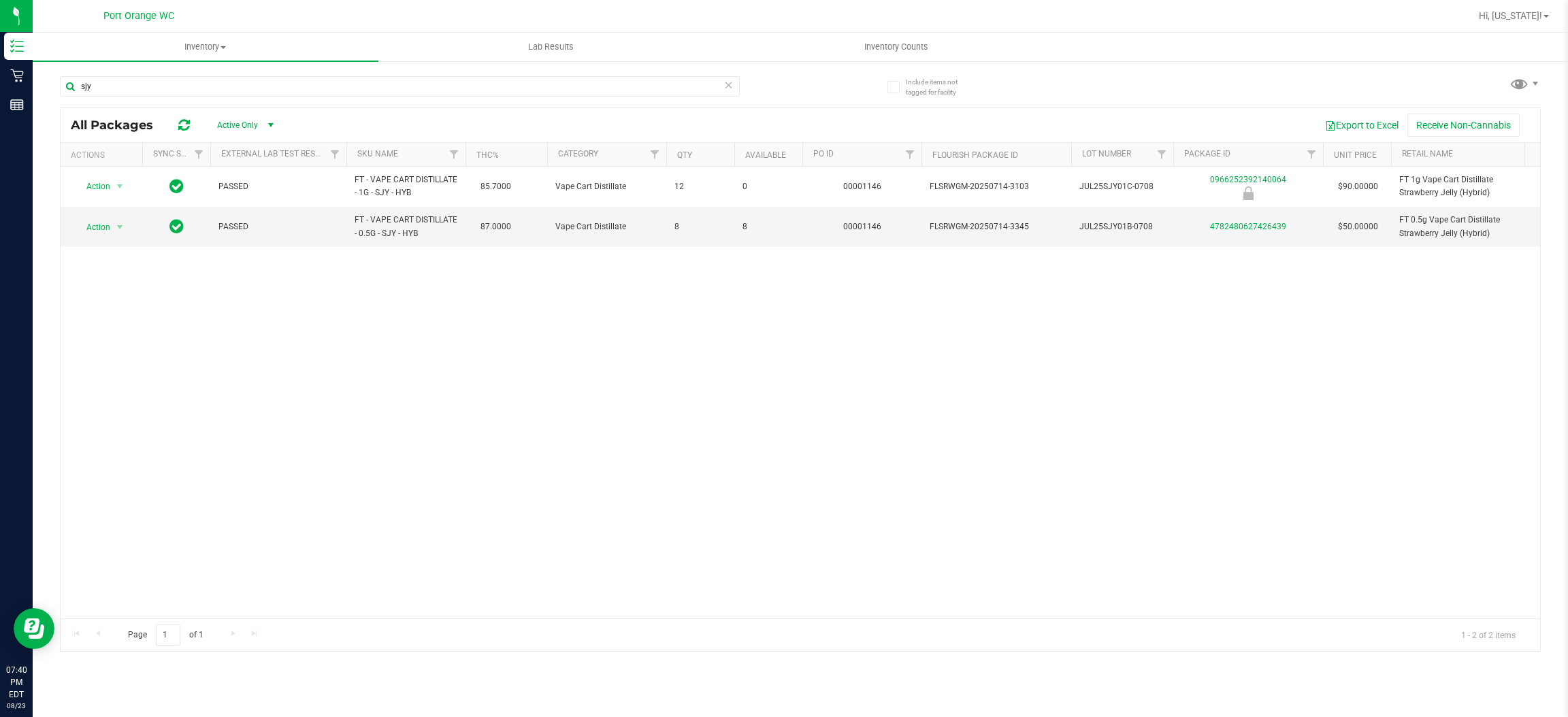
click at [473, 488] on div "Action Action Global inventory Package audit log Print package label Print prod…" at bounding box center [801, 393] width 1479 height 452
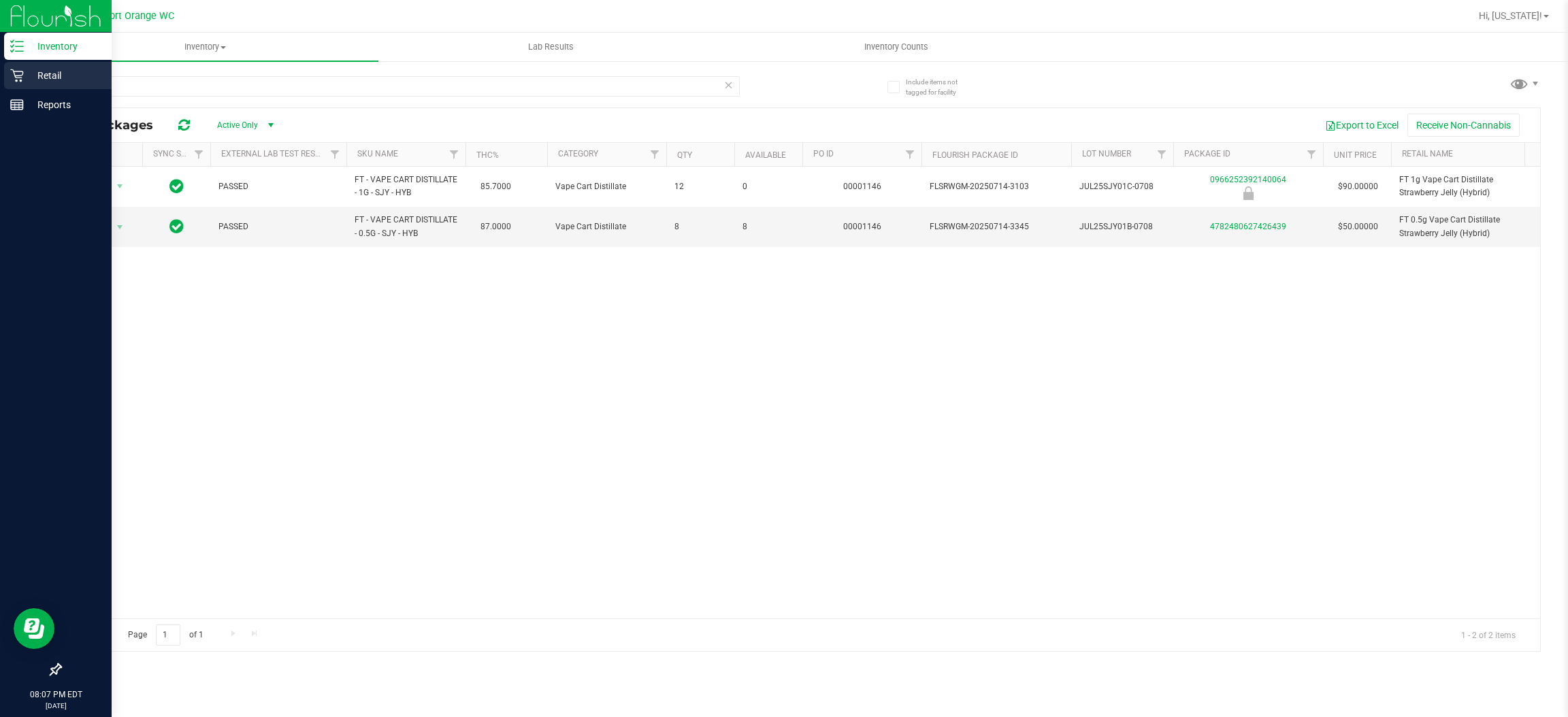
click at [20, 78] on icon at bounding box center [17, 75] width 13 height 13
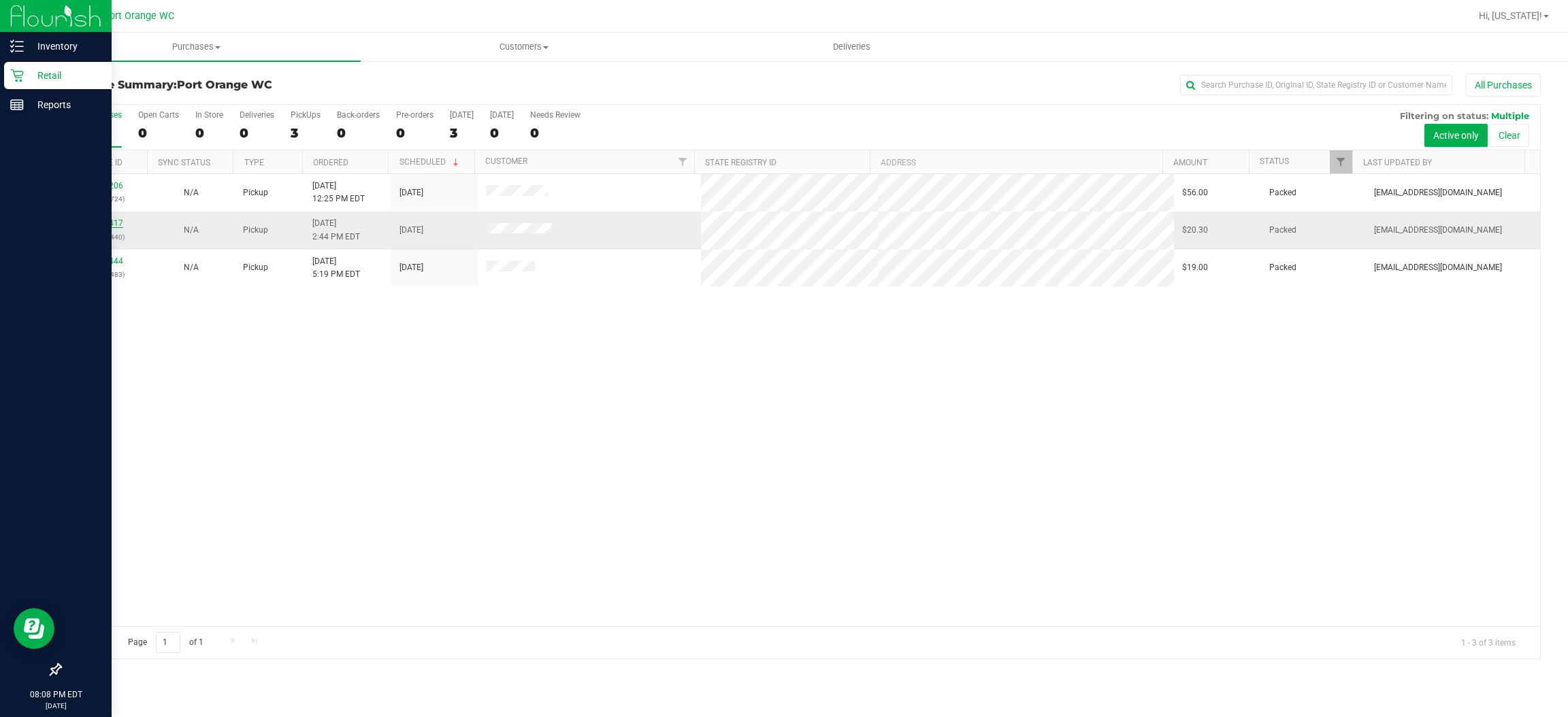
click at [111, 225] on link "11835417" at bounding box center [104, 223] width 38 height 9
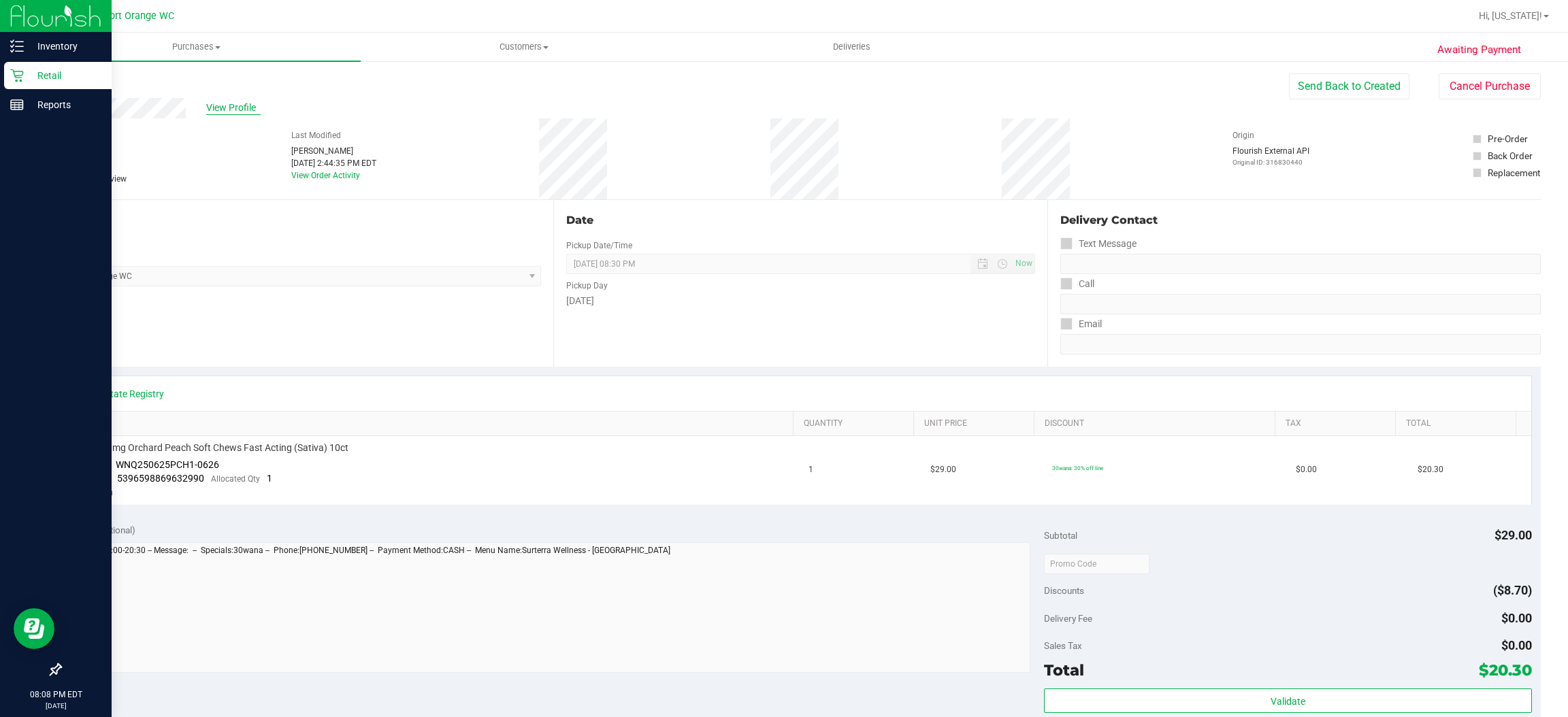
click at [228, 108] on span "View Profile" at bounding box center [233, 108] width 55 height 14
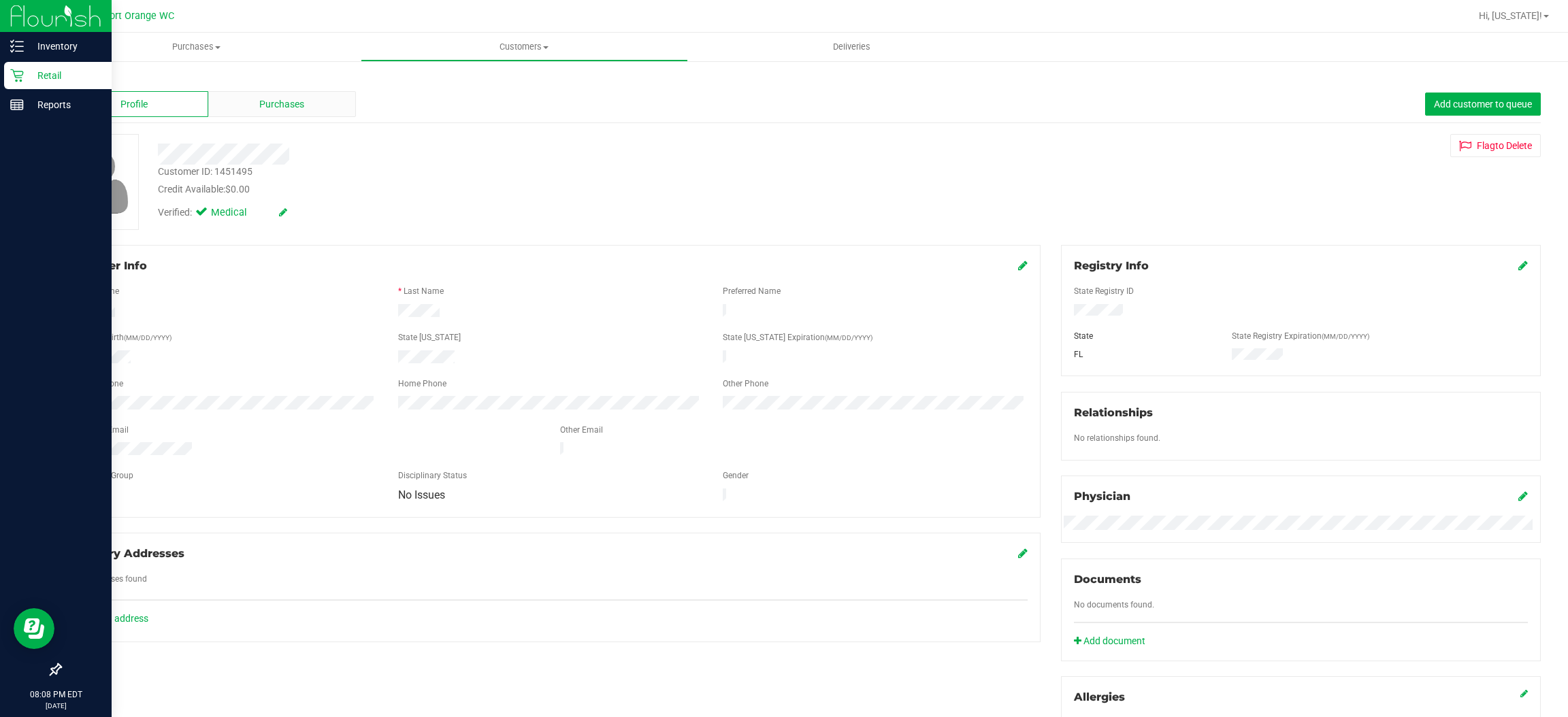
click at [259, 102] on span "Purchases" at bounding box center [281, 104] width 45 height 14
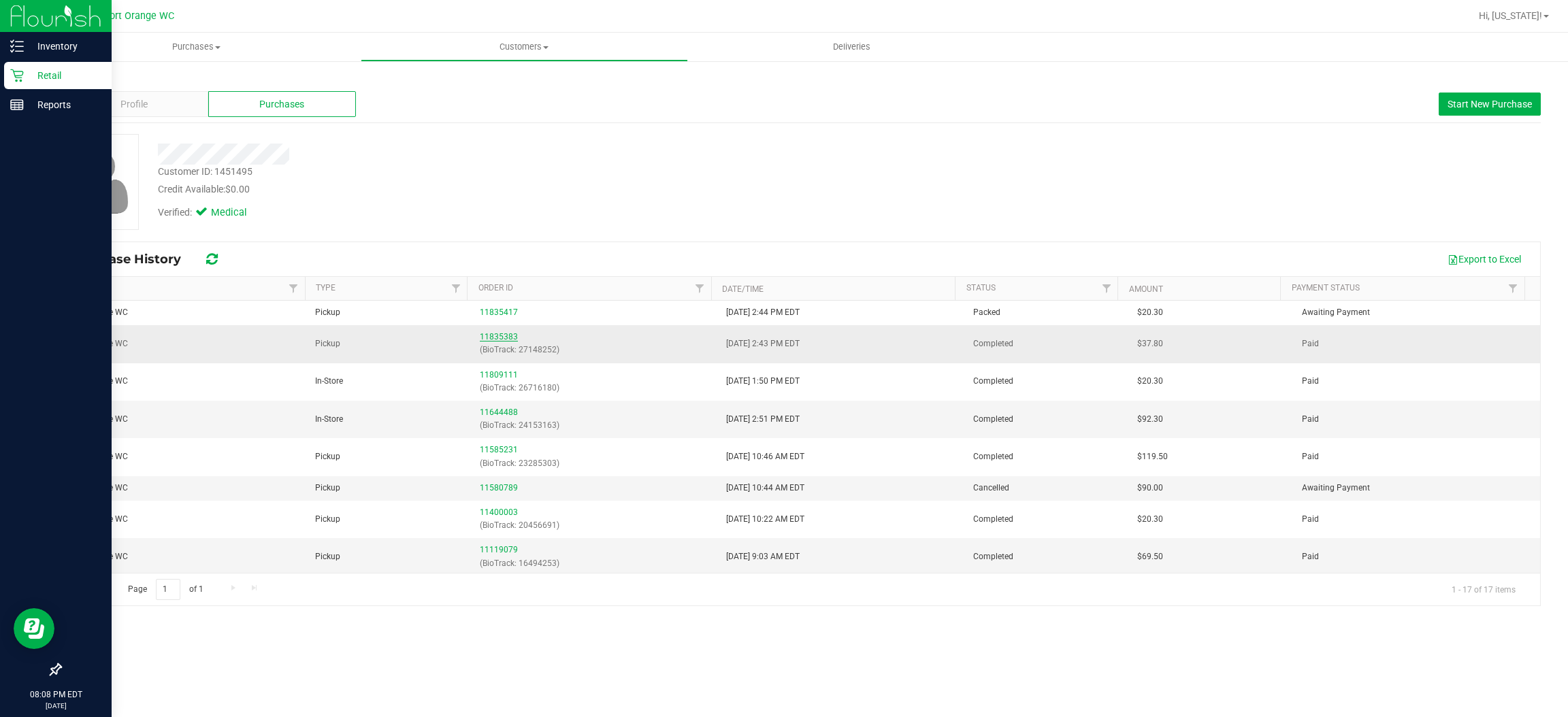
click at [492, 339] on link "11835383" at bounding box center [499, 337] width 38 height 9
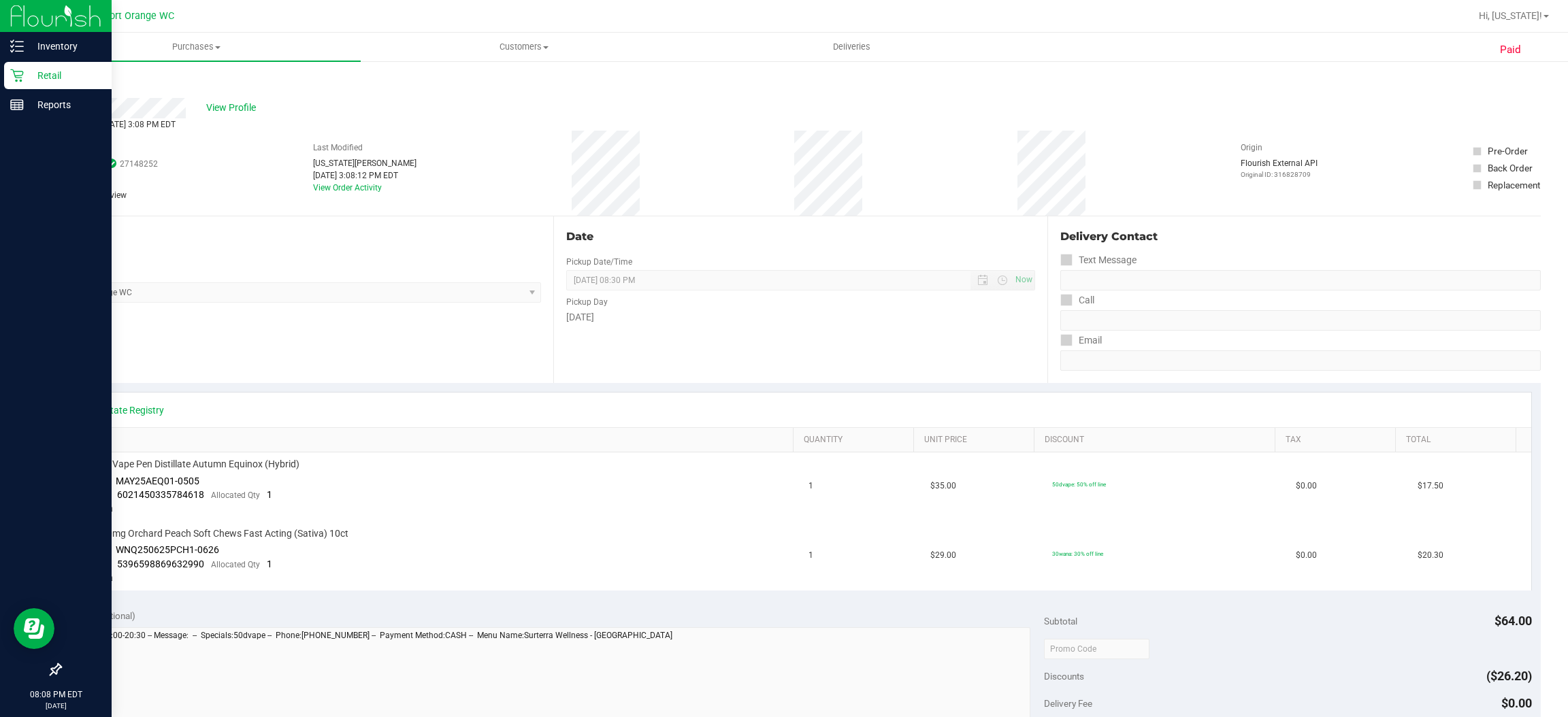
click at [32, 64] on div "Retail" at bounding box center [58, 75] width 107 height 27
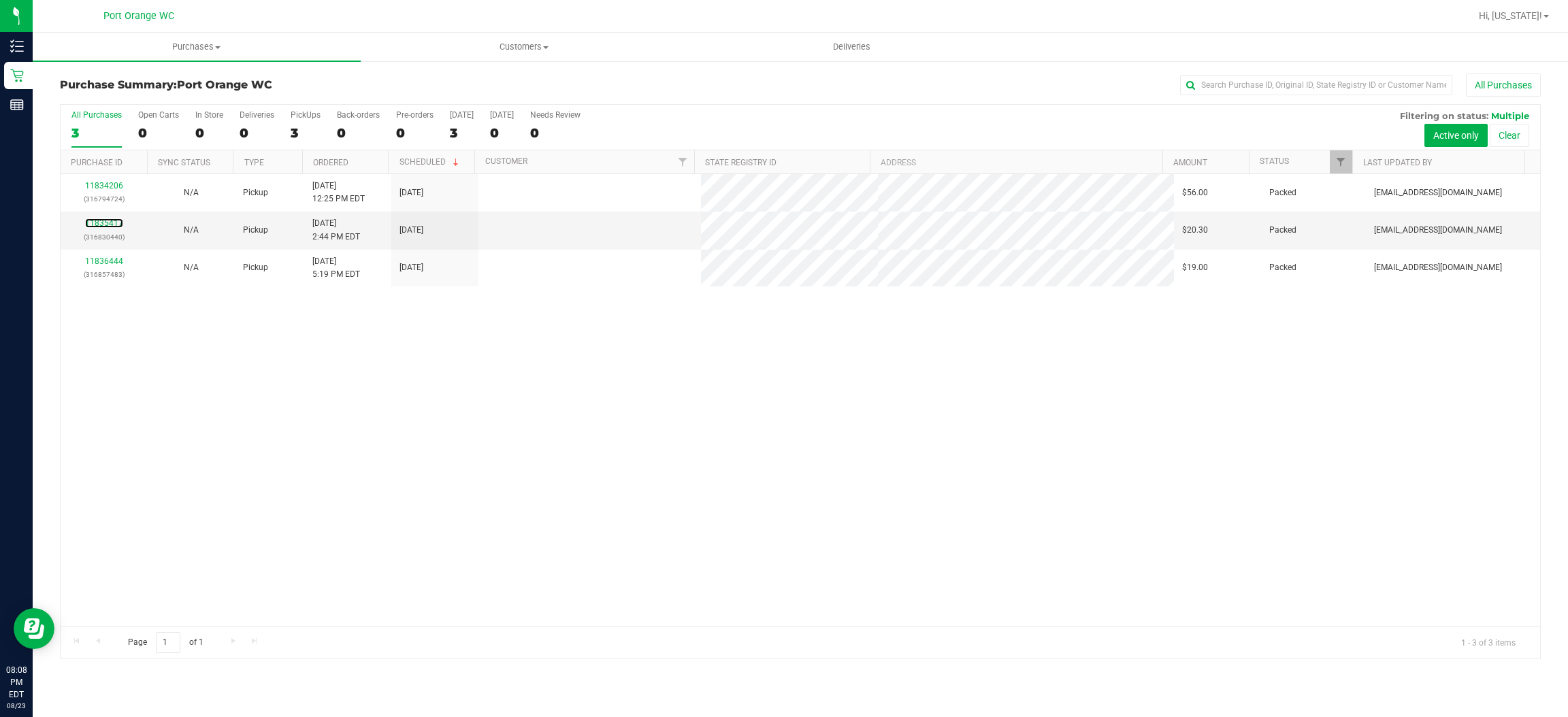
click at [105, 228] on link "11835417" at bounding box center [104, 223] width 38 height 9
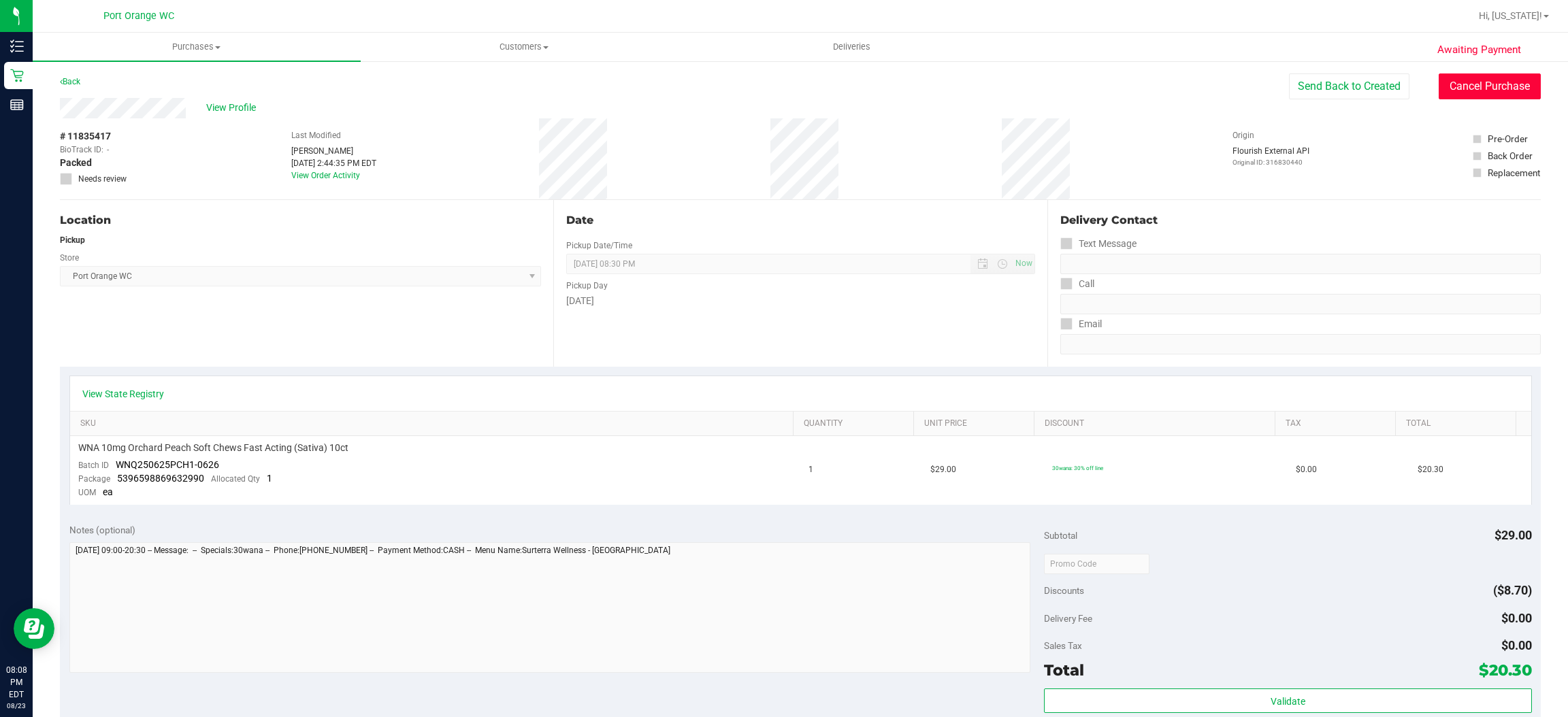
click at [1447, 76] on button "Cancel Purchase" at bounding box center [1489, 86] width 102 height 26
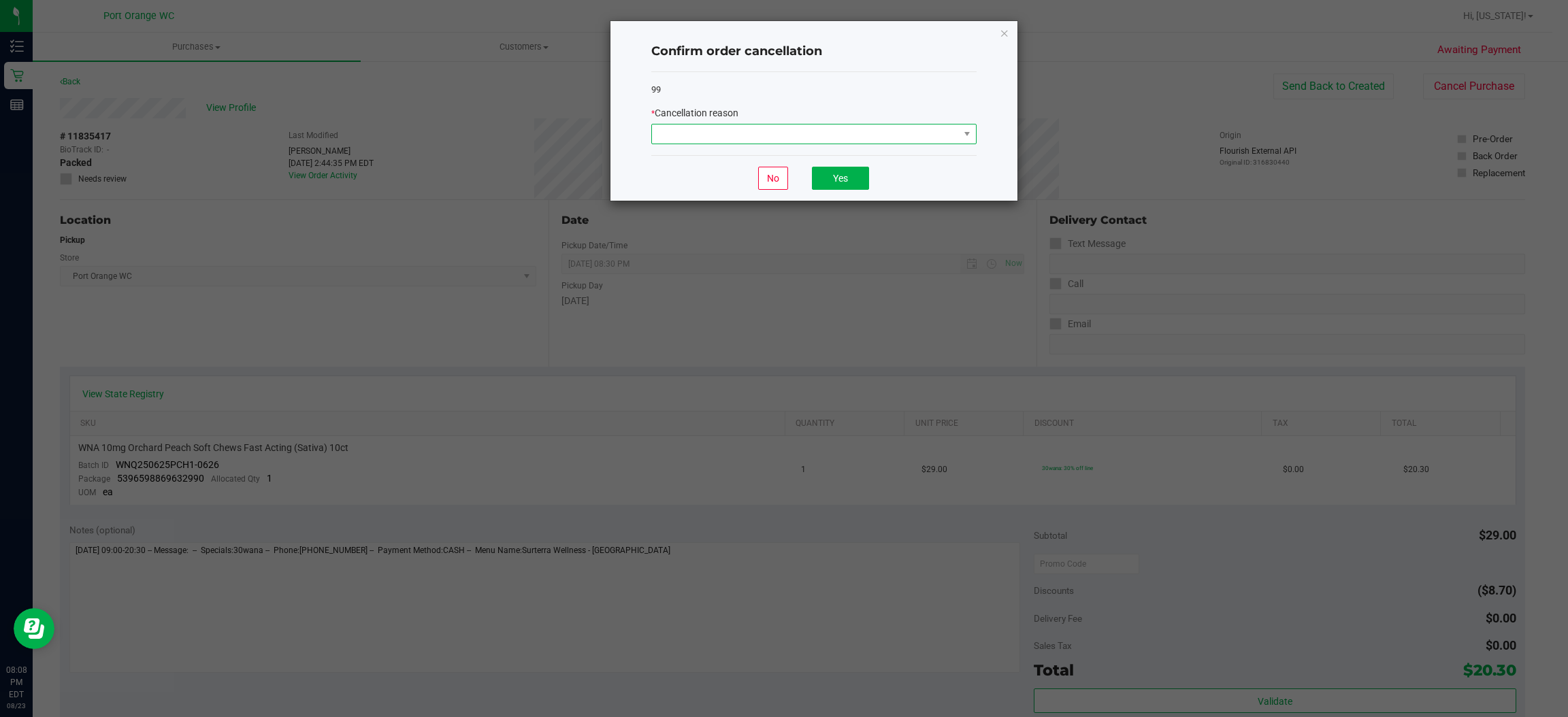
click at [740, 137] on span at bounding box center [805, 134] width 307 height 19
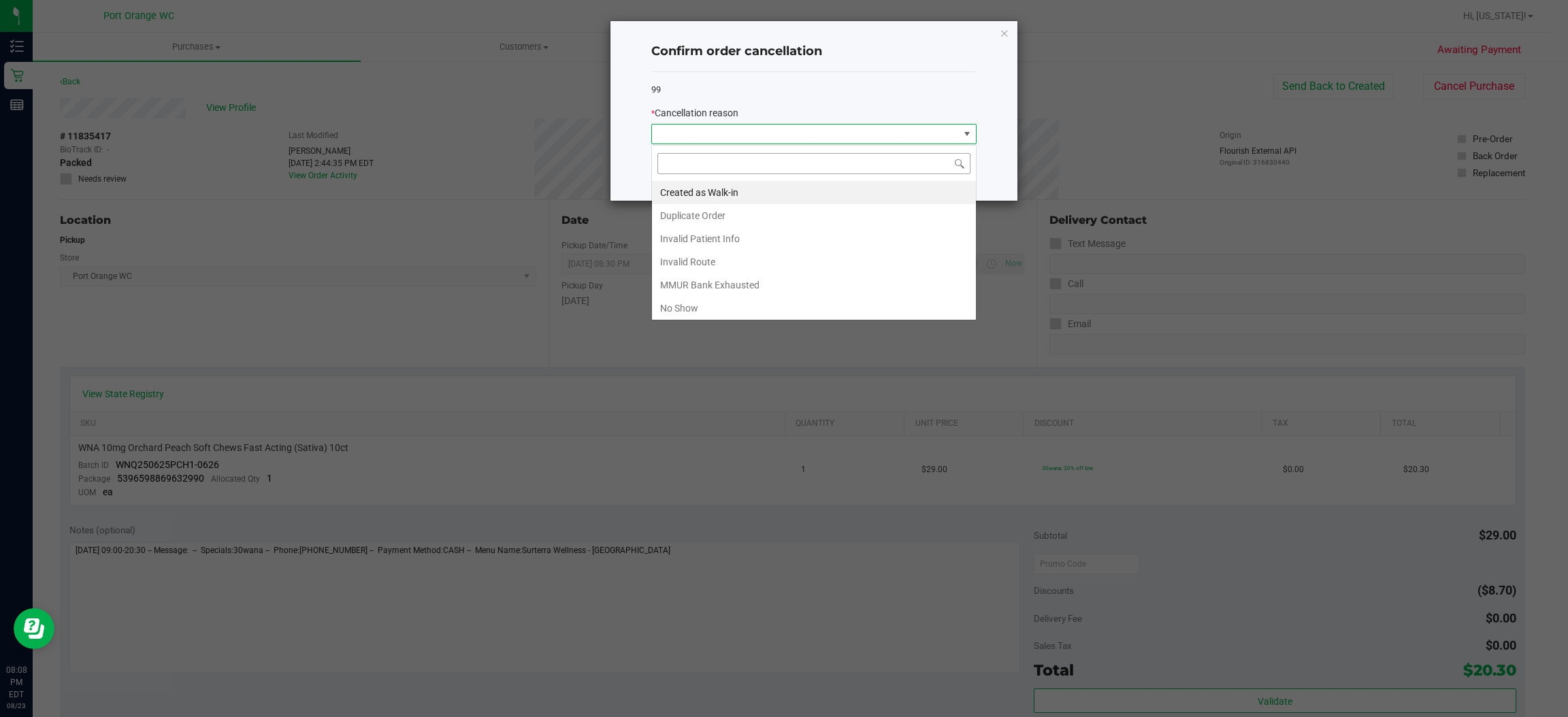
scroll to position [21, 325]
click at [722, 213] on li "Duplicate Order" at bounding box center [814, 215] width 324 height 23
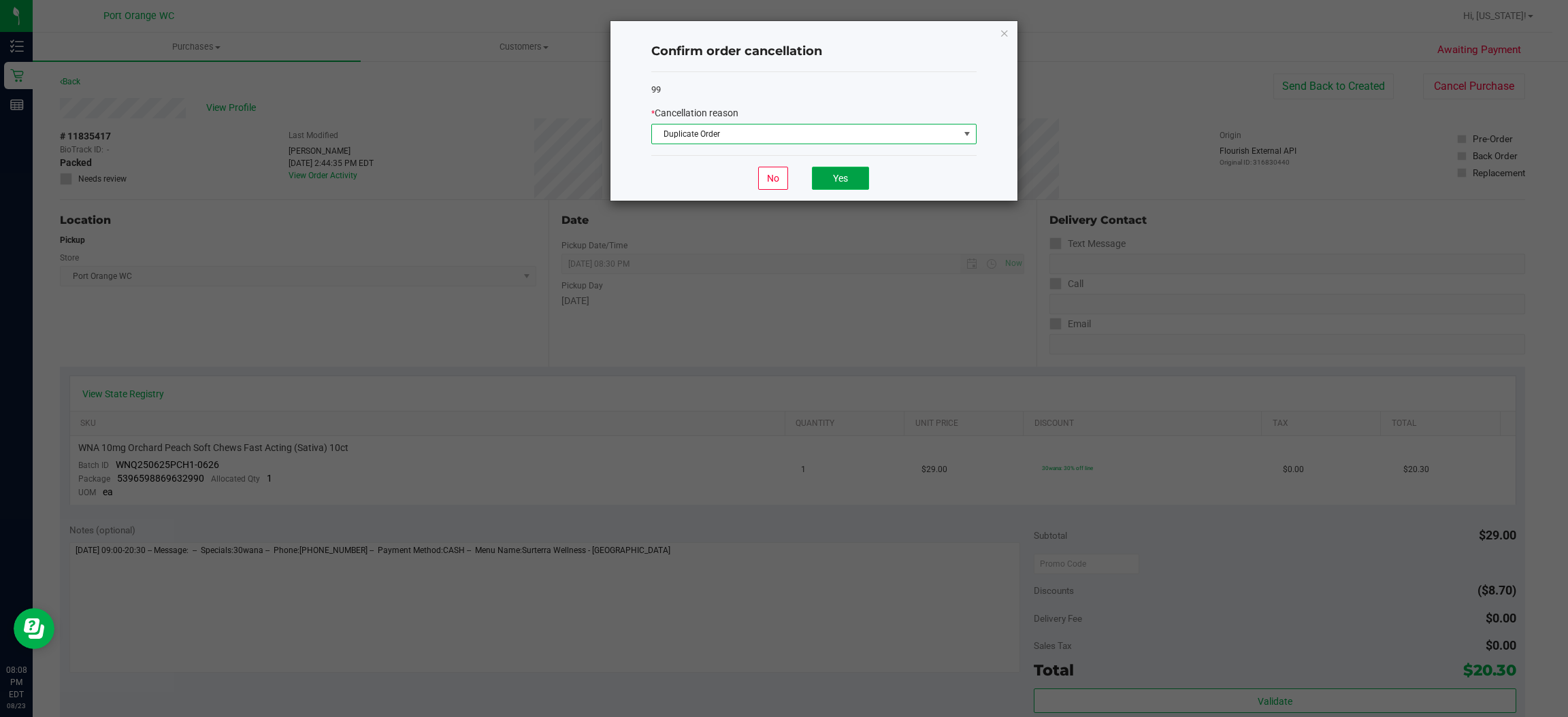
click at [846, 187] on button "Yes" at bounding box center [840, 178] width 57 height 23
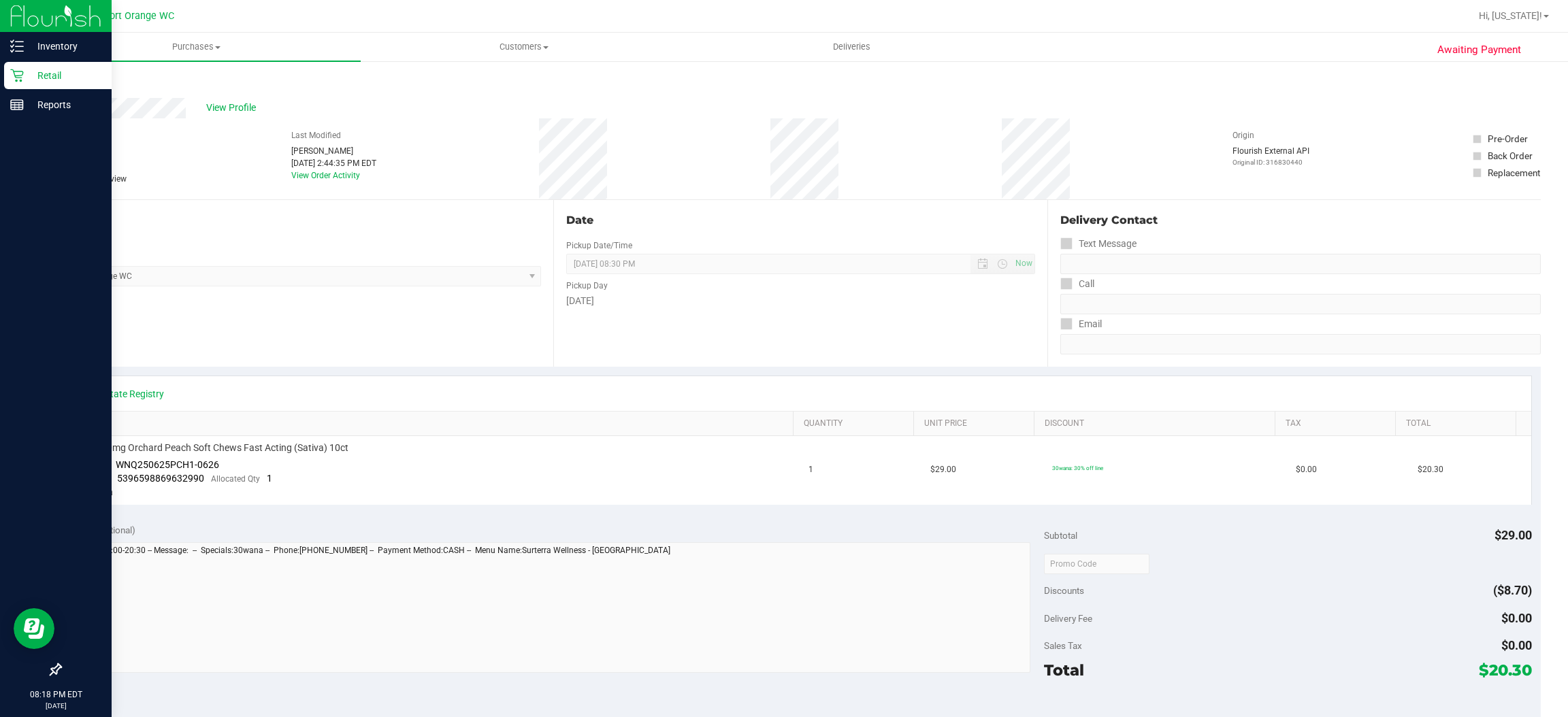
click at [21, 75] on icon at bounding box center [17, 75] width 13 height 13
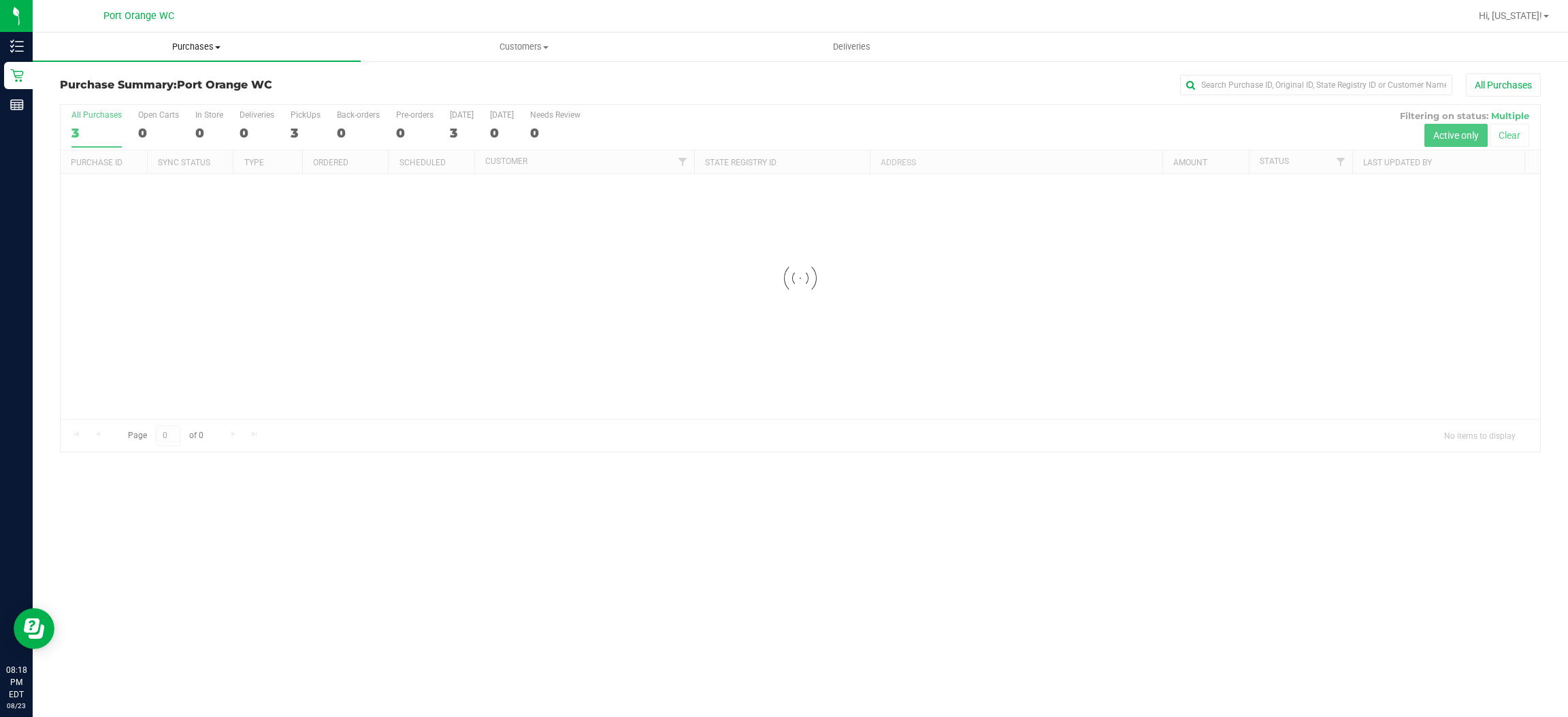
click at [211, 42] on span "Purchases" at bounding box center [196, 47] width 328 height 12
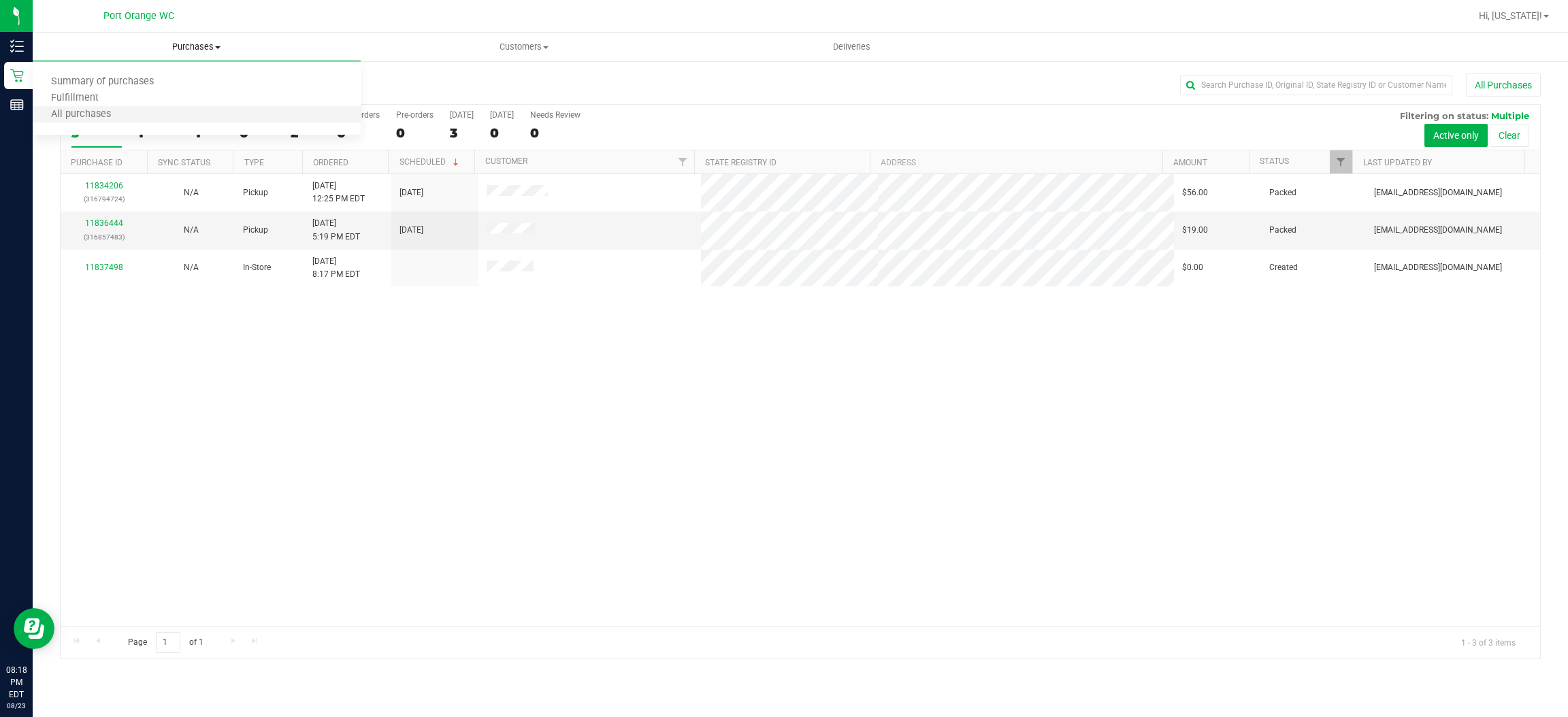
click at [132, 112] on li "All purchases" at bounding box center [196, 115] width 328 height 17
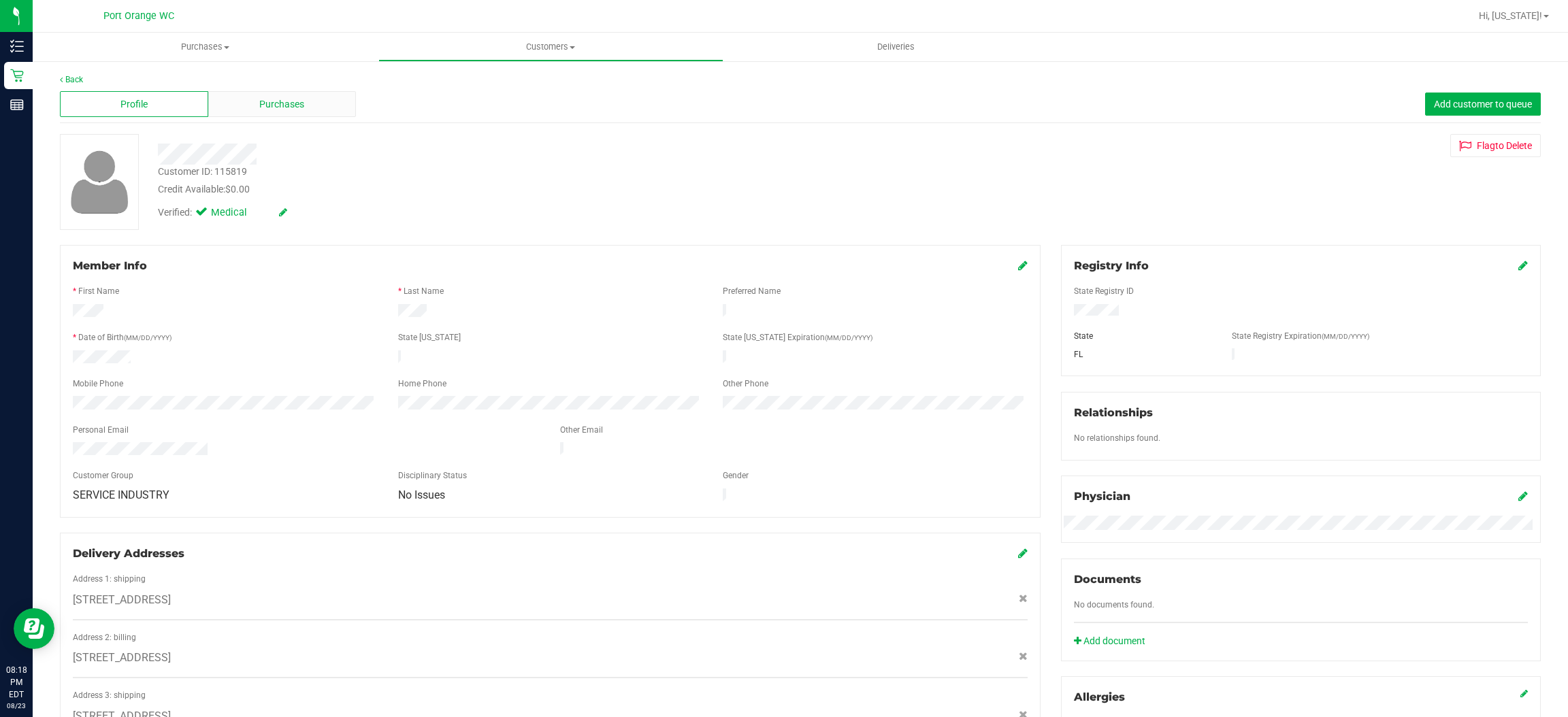
click at [340, 97] on div "Purchases" at bounding box center [282, 104] width 149 height 26
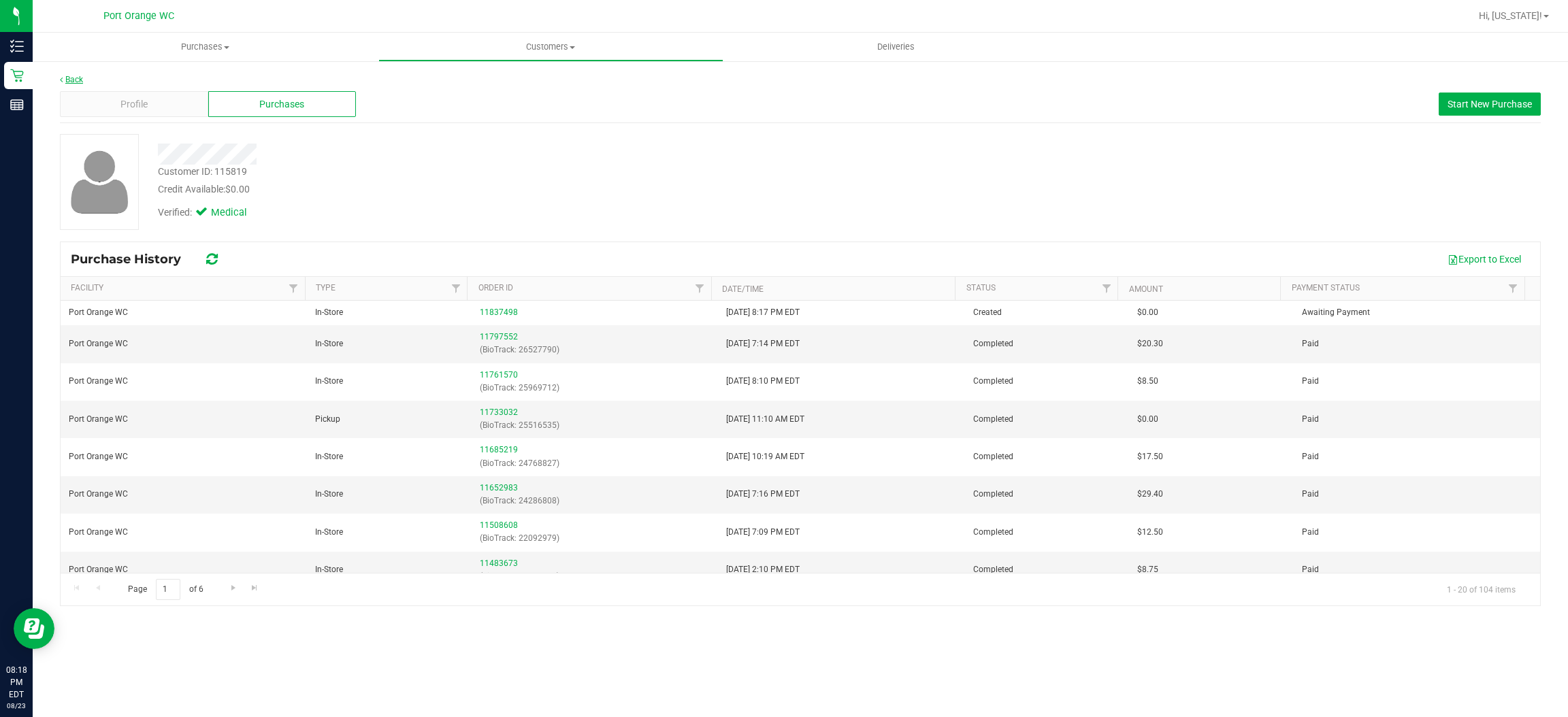
click at [78, 81] on link "Back" at bounding box center [71, 80] width 23 height 9
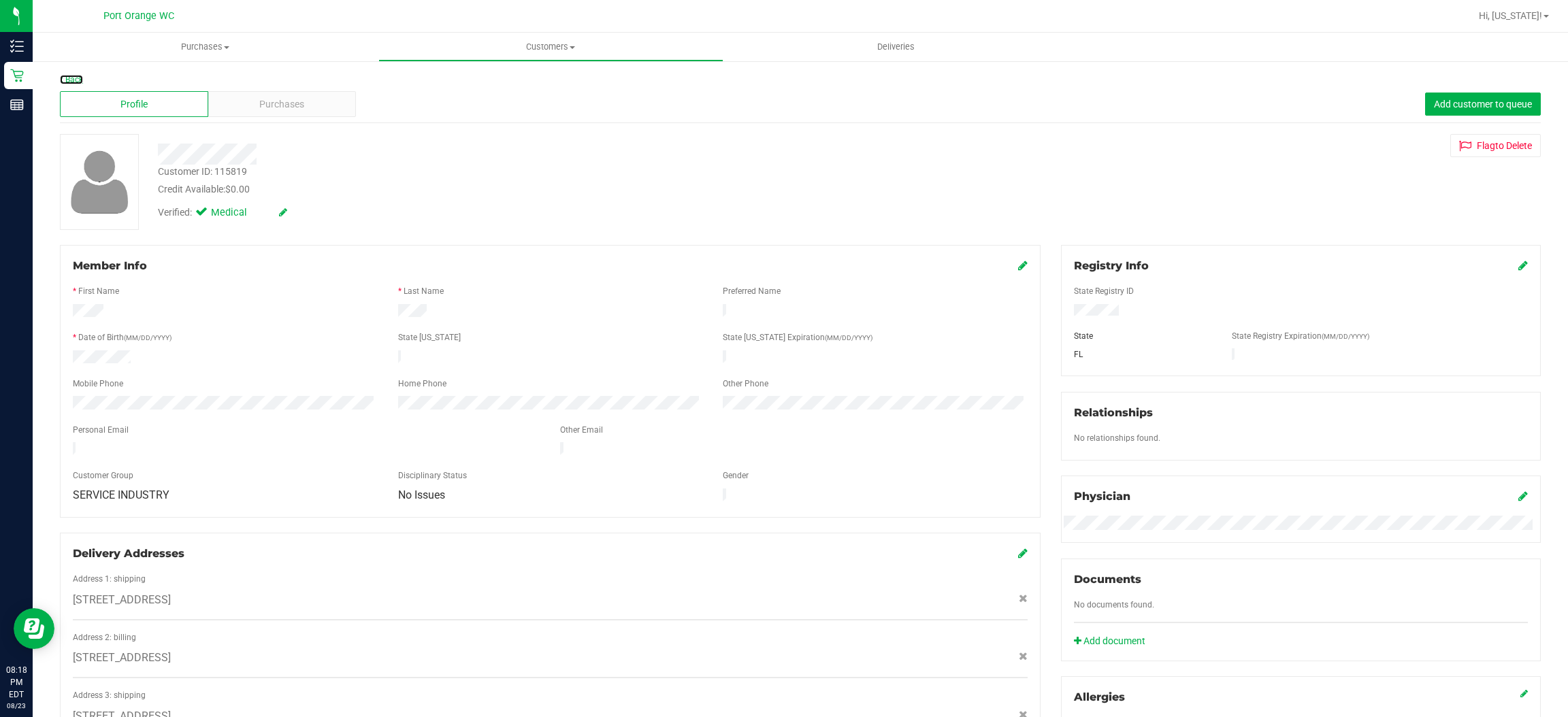
click at [67, 85] on link "Back" at bounding box center [71, 80] width 23 height 9
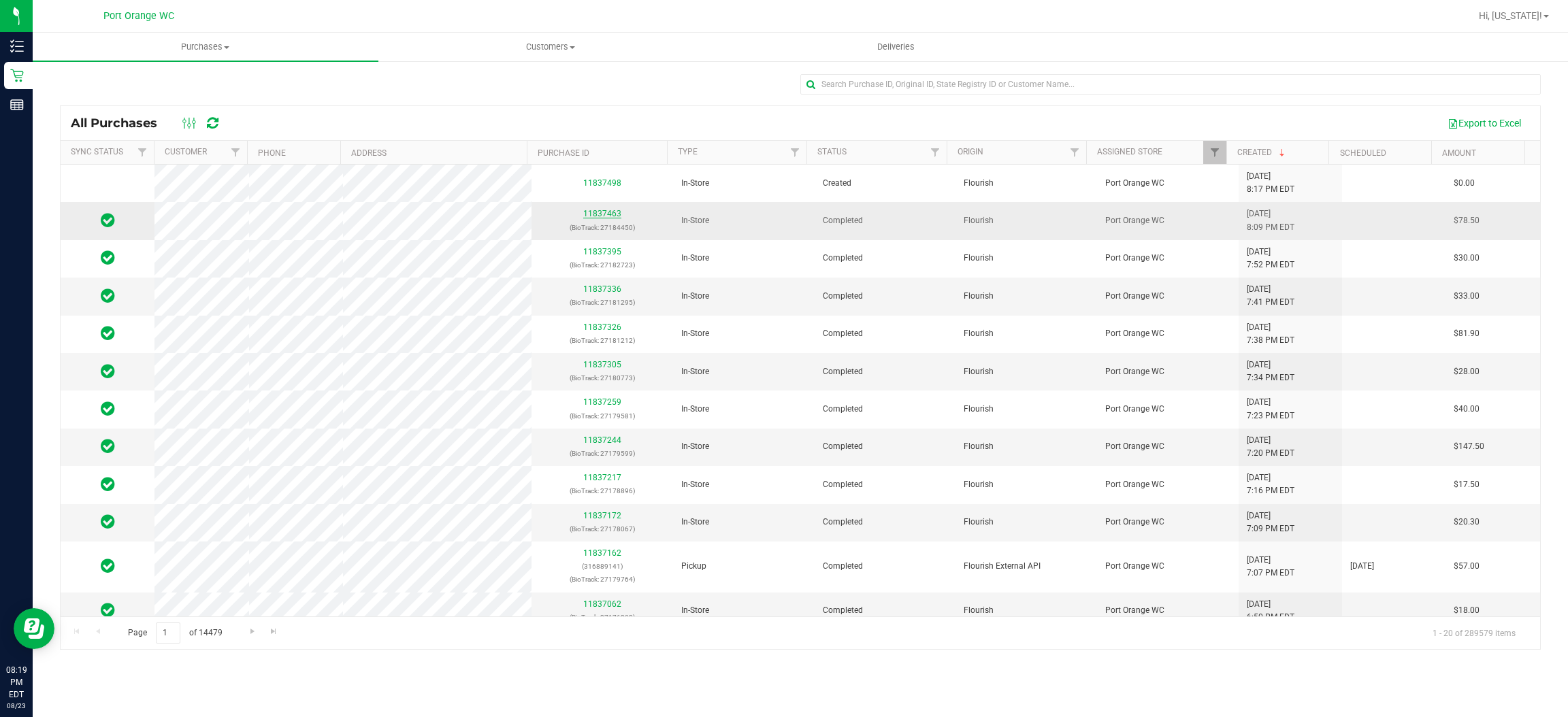
click at [594, 211] on link "11837463" at bounding box center [602, 213] width 38 height 9
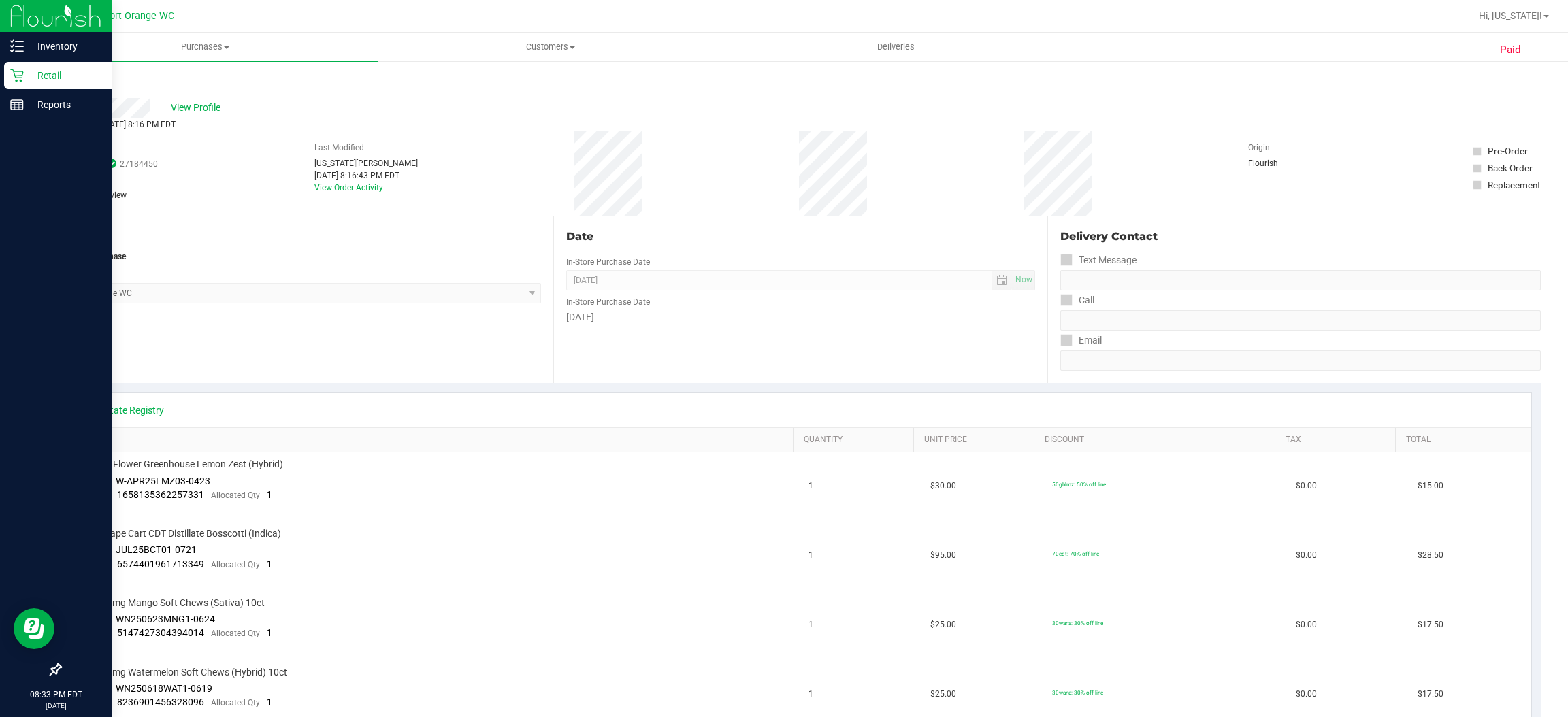
click at [17, 75] on icon at bounding box center [17, 75] width 13 height 13
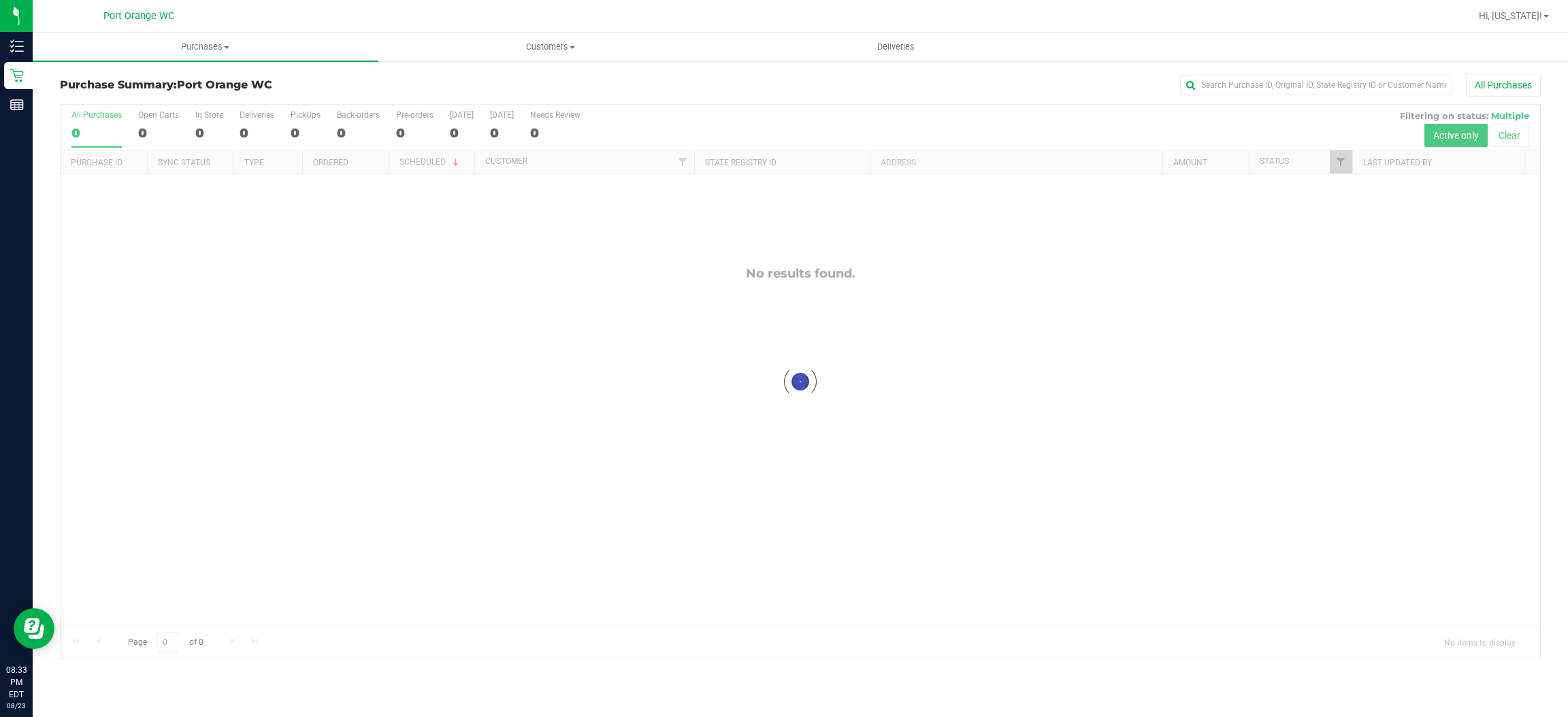
click at [741, 570] on div at bounding box center [801, 382] width 1479 height 554
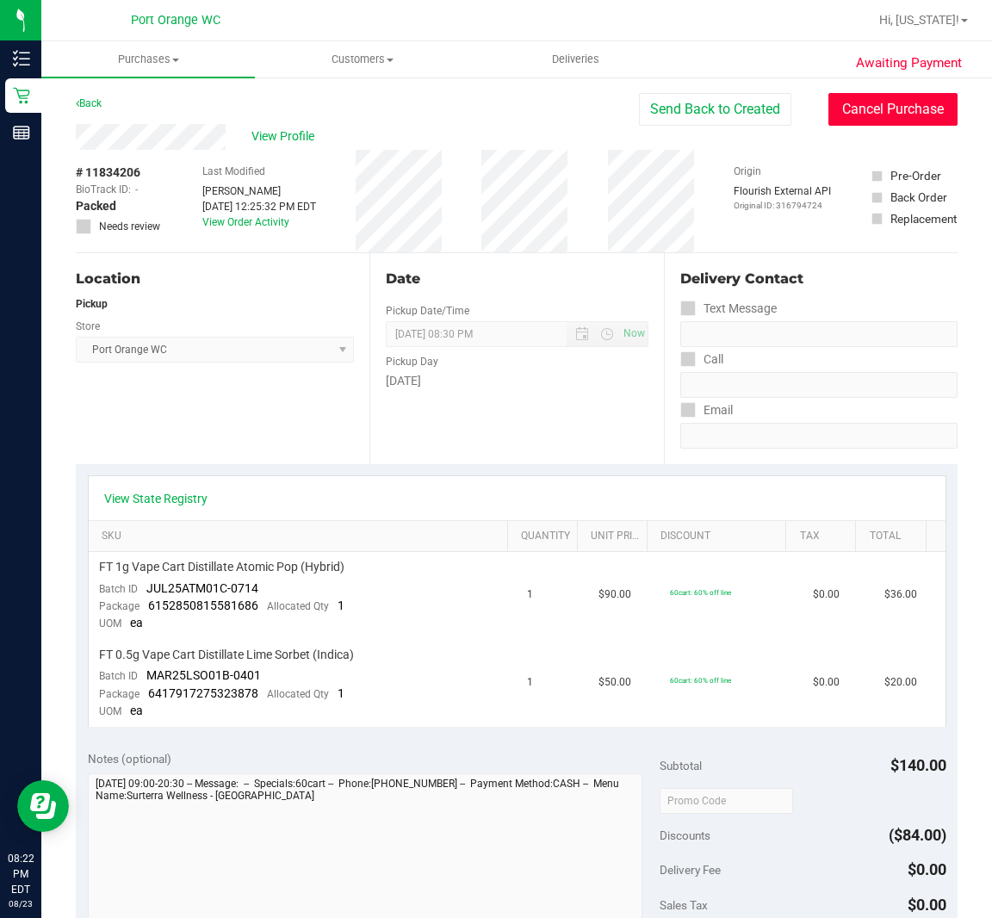
click at [913, 115] on button "Cancel Purchase" at bounding box center [892, 109] width 129 height 33
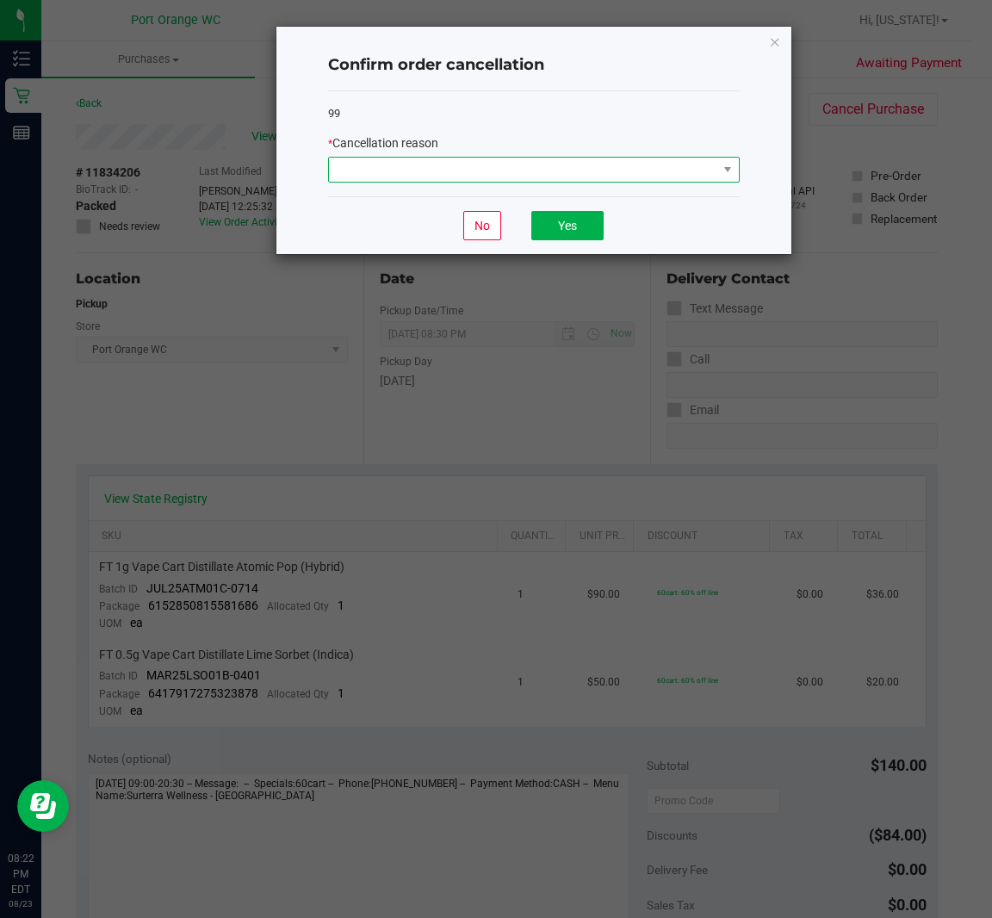
click at [633, 175] on span at bounding box center [523, 170] width 388 height 24
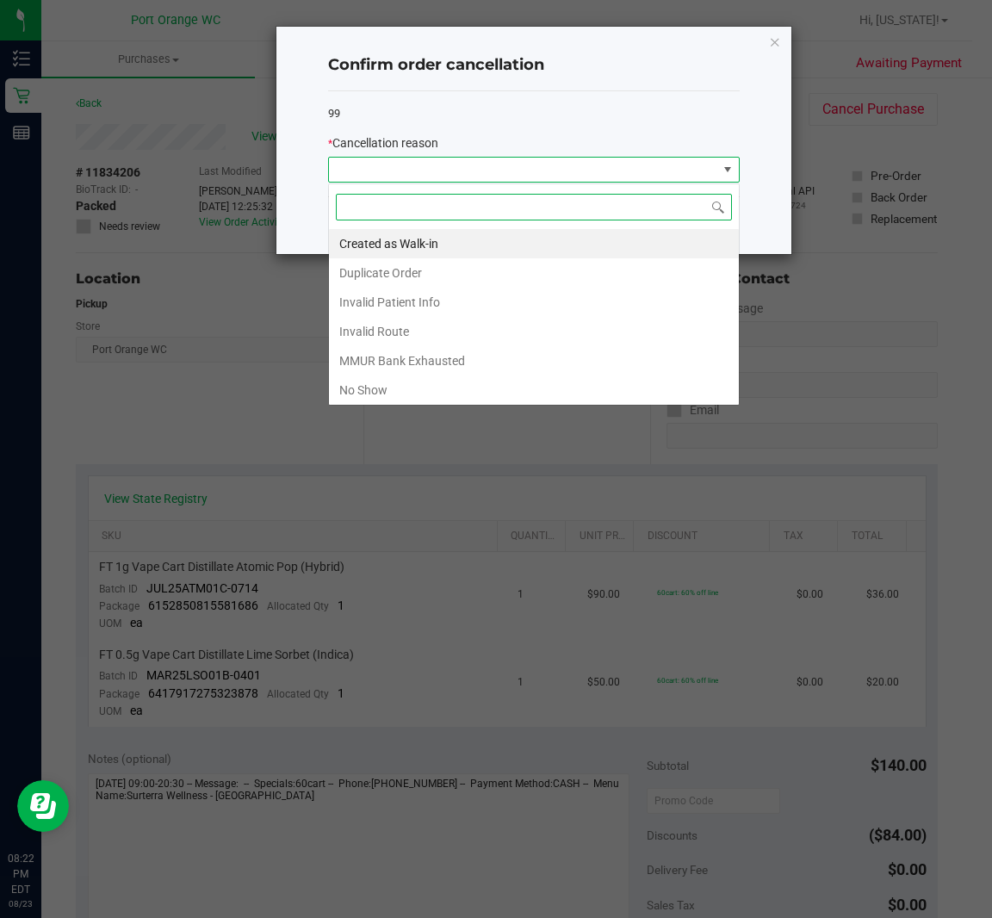
scroll to position [27, 411]
click at [426, 400] on li "No Show" at bounding box center [534, 389] width 410 height 29
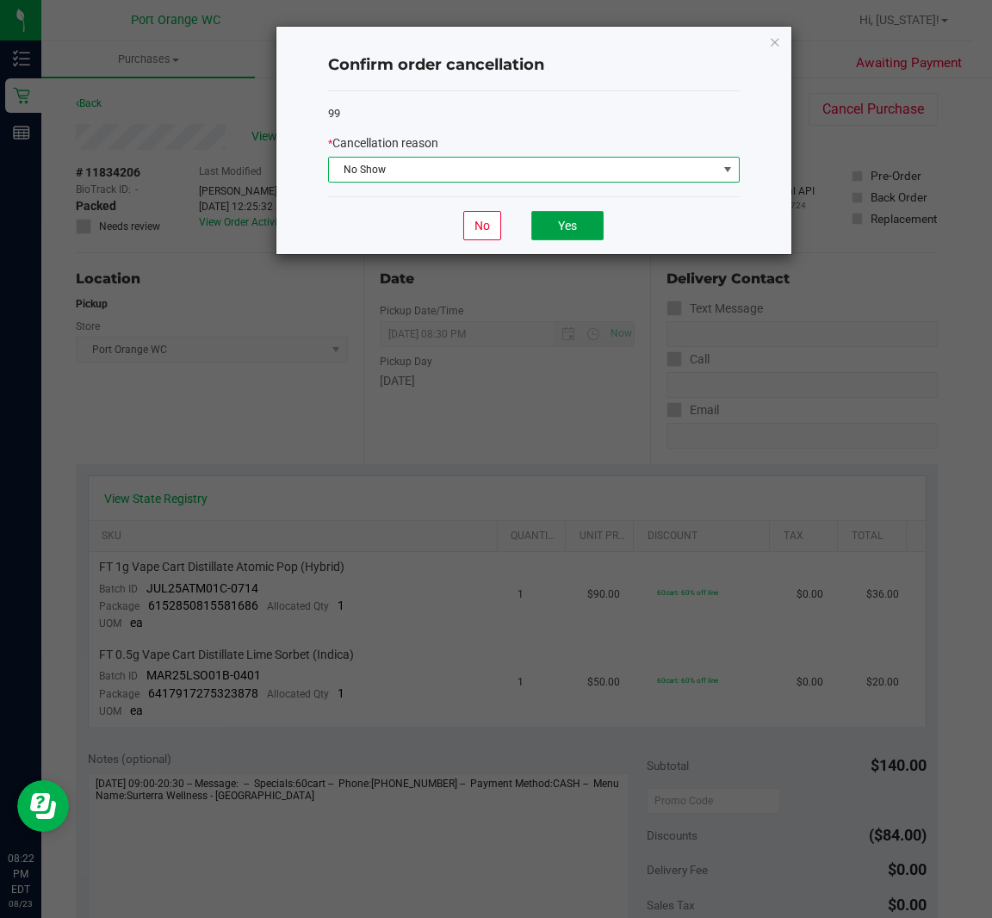
click at [567, 226] on button "Yes" at bounding box center [567, 225] width 72 height 29
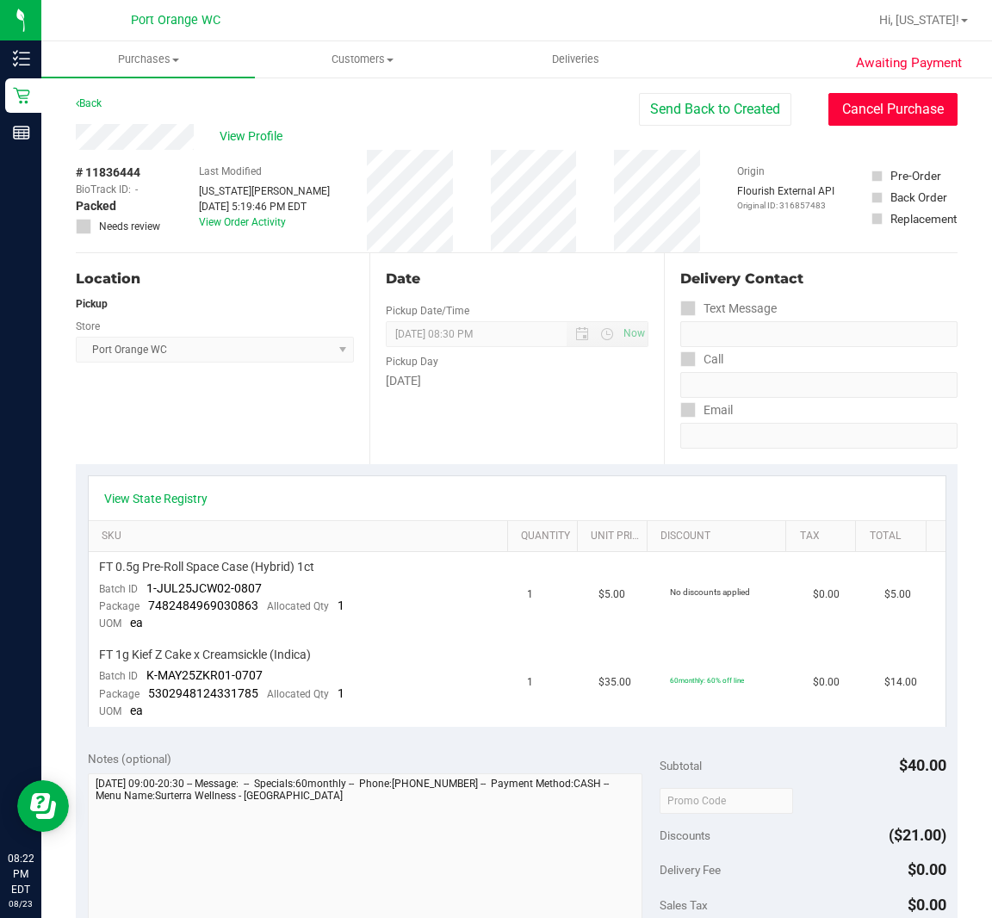
click at [890, 108] on button "Cancel Purchase" at bounding box center [892, 109] width 129 height 33
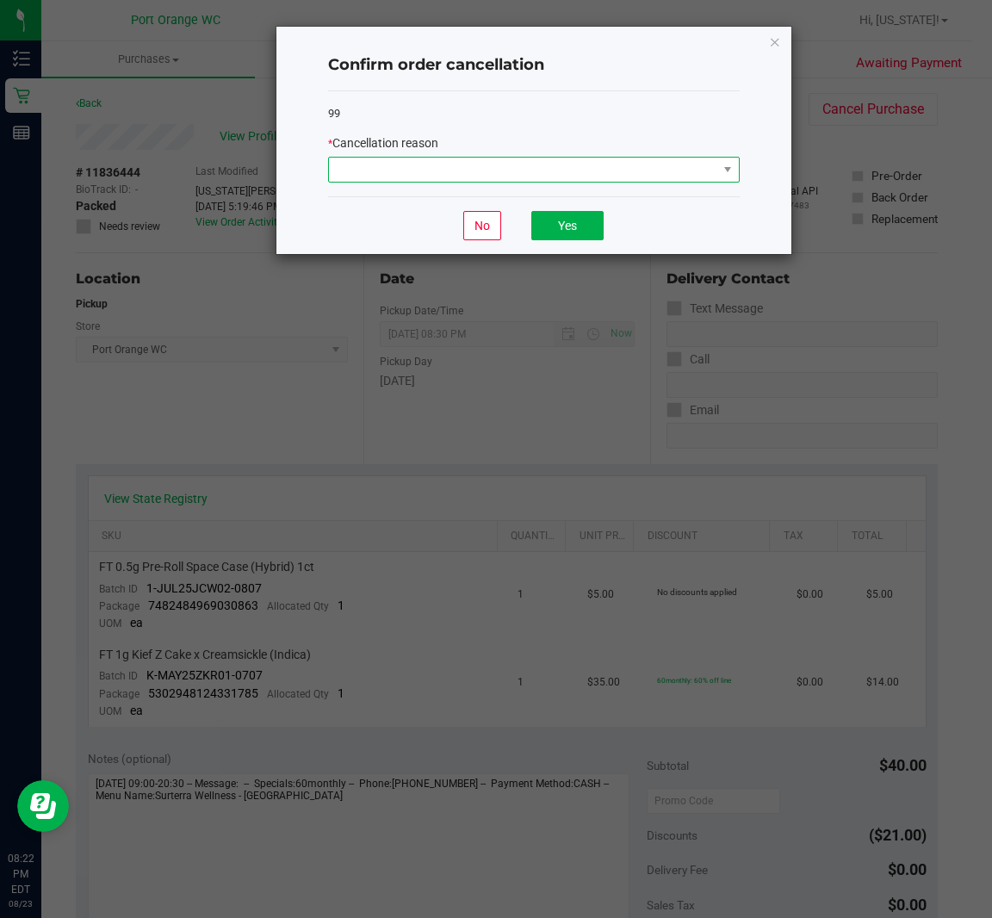
click at [633, 175] on span at bounding box center [523, 170] width 388 height 24
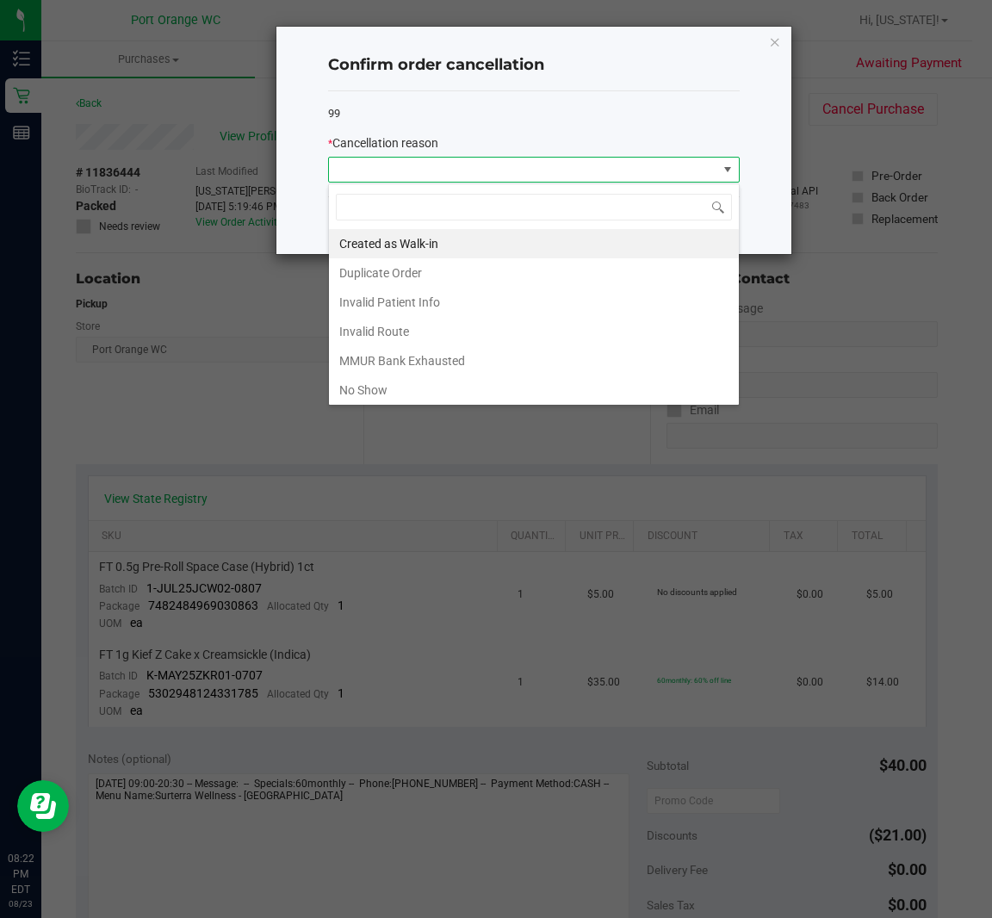
scroll to position [27, 411]
click at [442, 385] on li "No Show" at bounding box center [534, 389] width 410 height 29
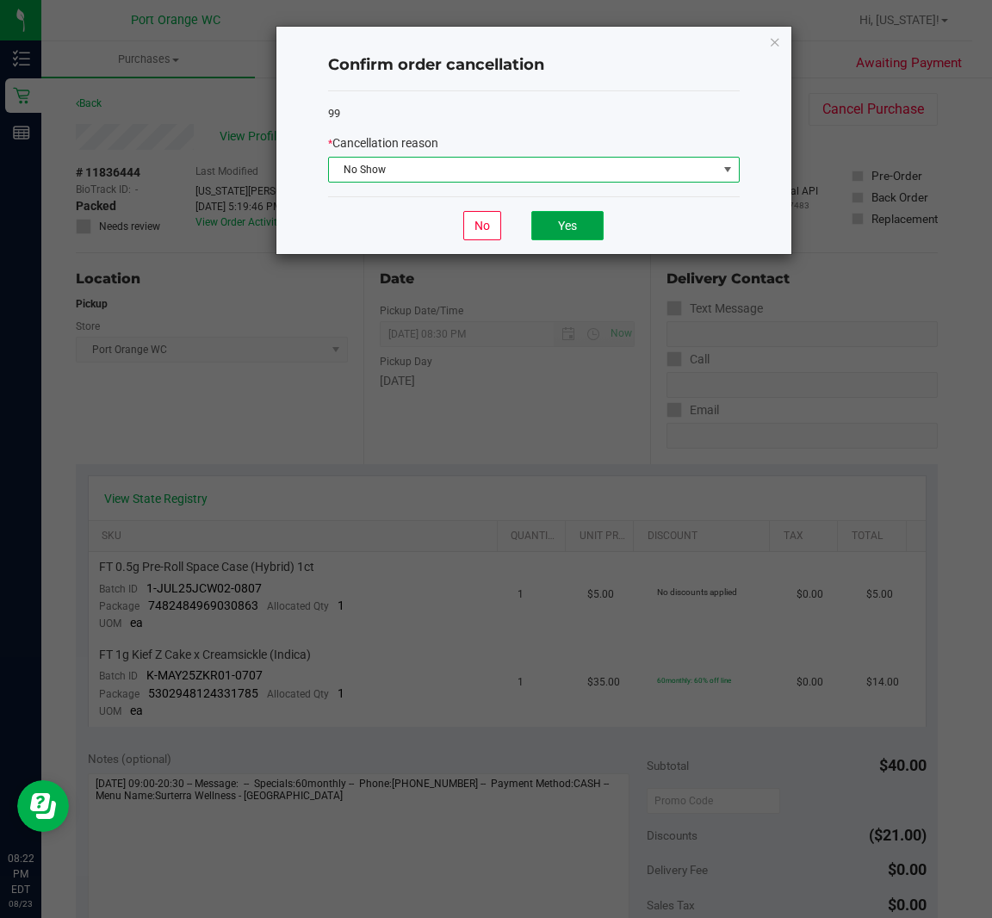
click at [591, 231] on button "Yes" at bounding box center [567, 225] width 72 height 29
